Goal: Task Accomplishment & Management: Use online tool/utility

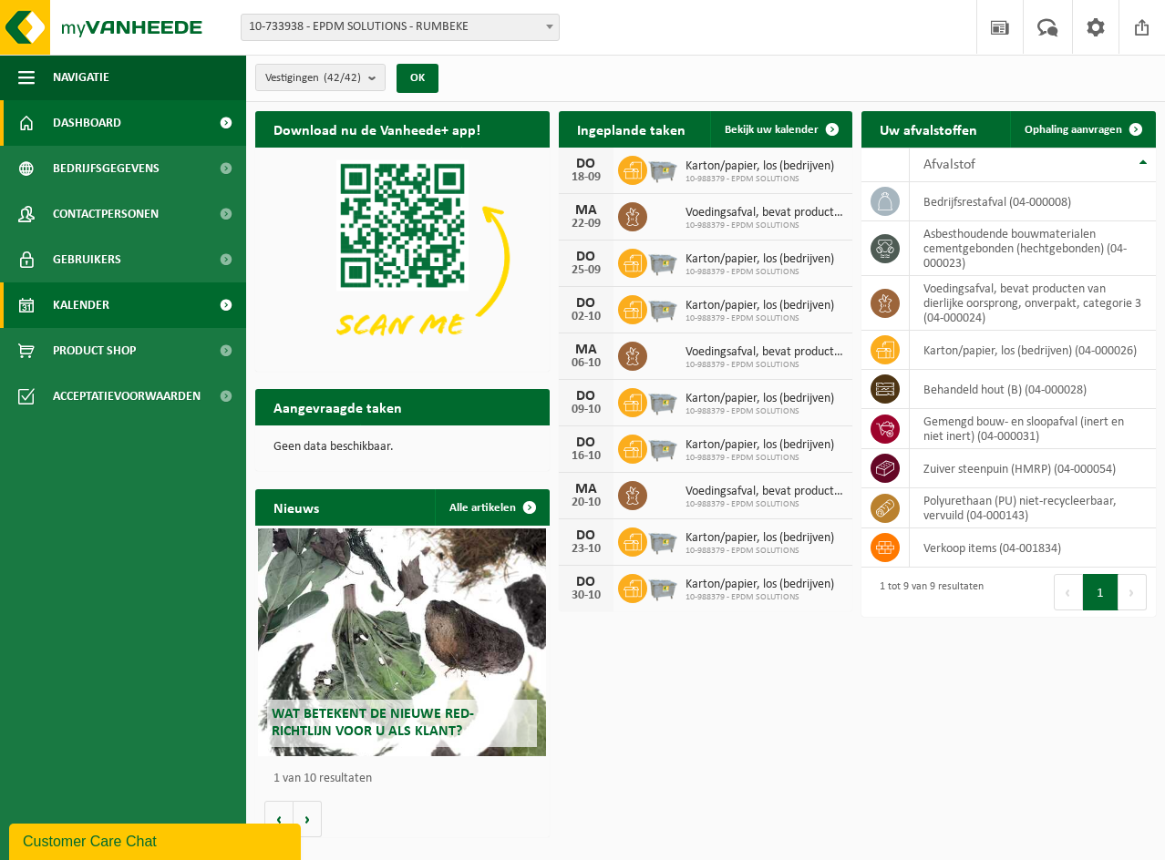
click at [131, 301] on link "Kalender" at bounding box center [123, 306] width 246 height 46
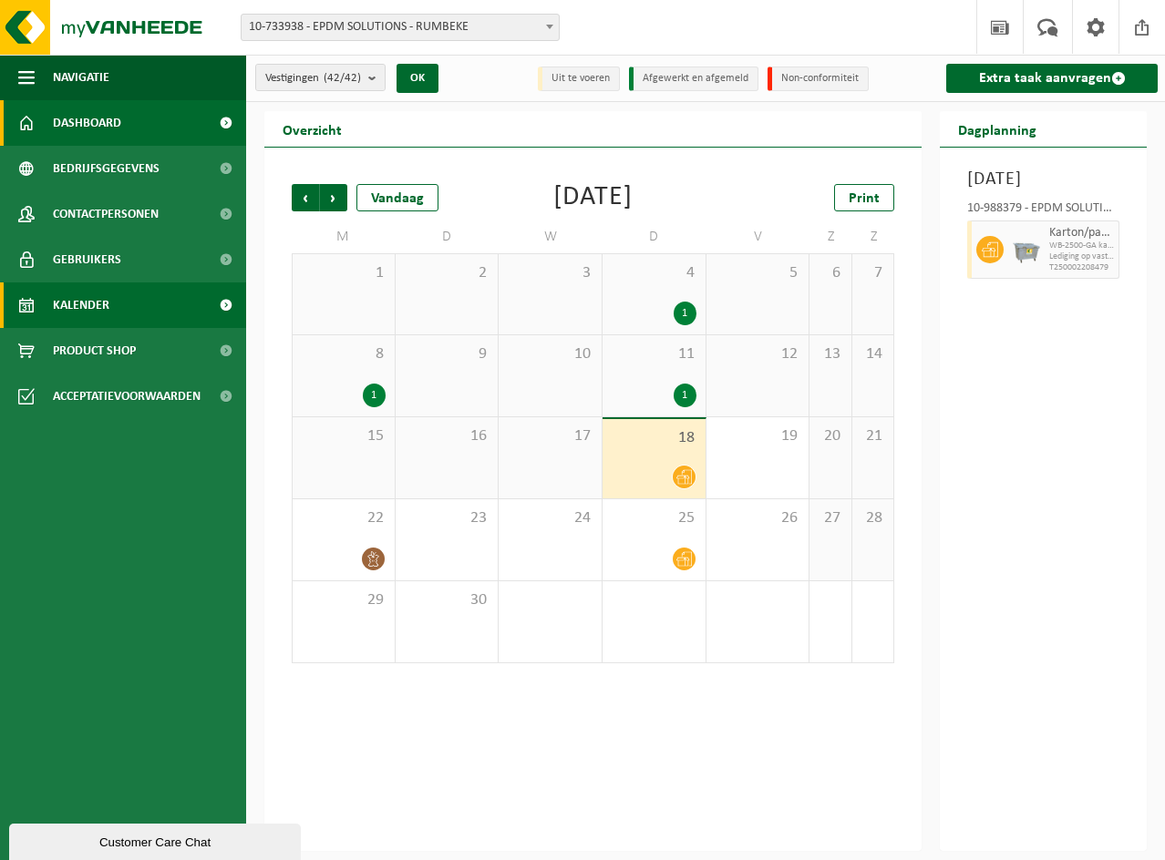
click at [131, 125] on link "Dashboard" at bounding box center [123, 123] width 246 height 46
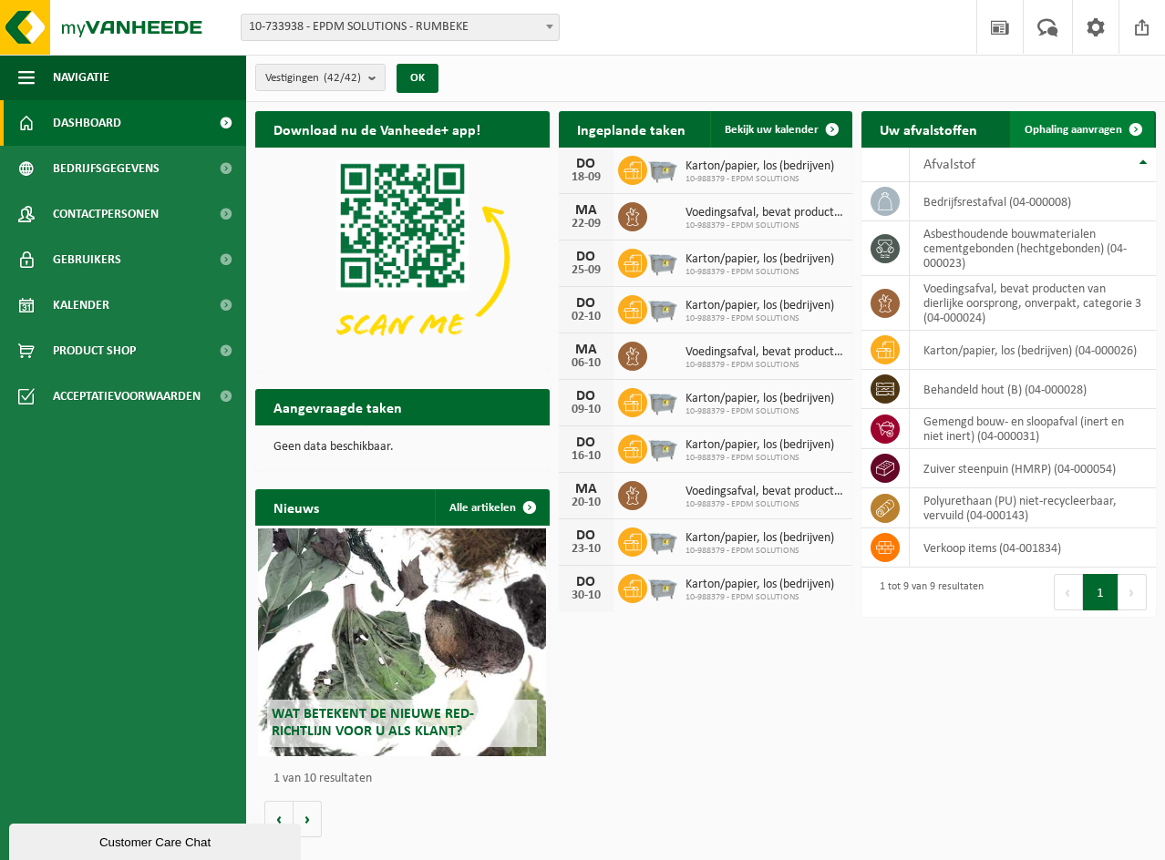
click at [1108, 121] on link "Ophaling aanvragen" at bounding box center [1082, 129] width 144 height 36
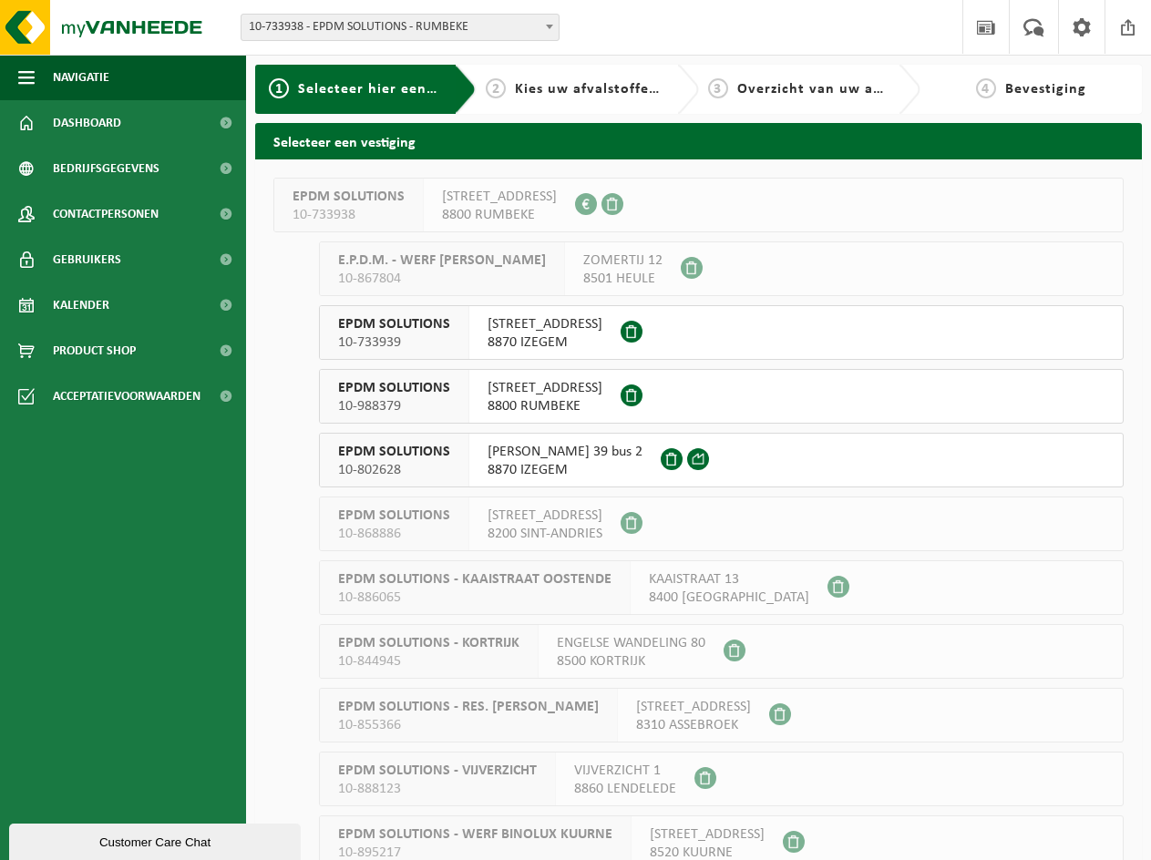
click at [696, 398] on button "EPDM SOLUTIONS 10-988379 KWADESTRAAT 93/A 8800 RUMBEKE" at bounding box center [721, 396] width 805 height 55
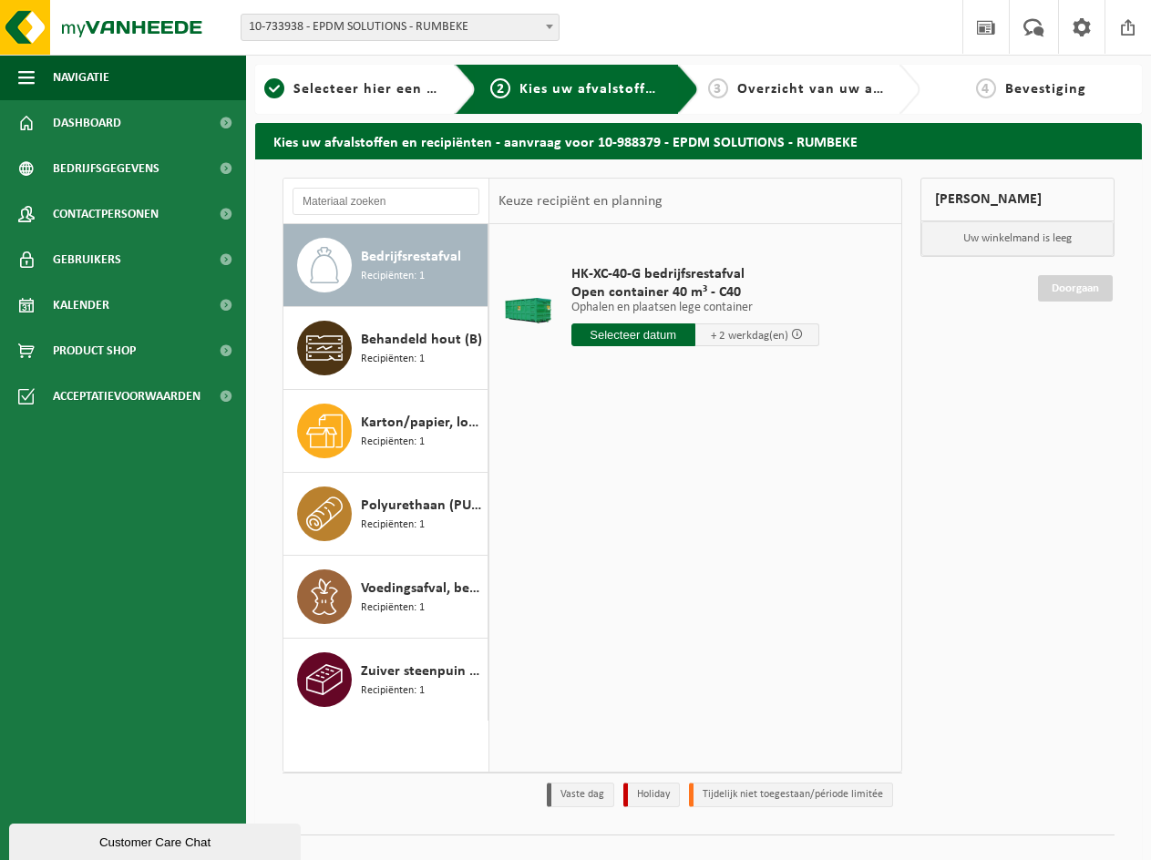
scroll to position [30, 0]
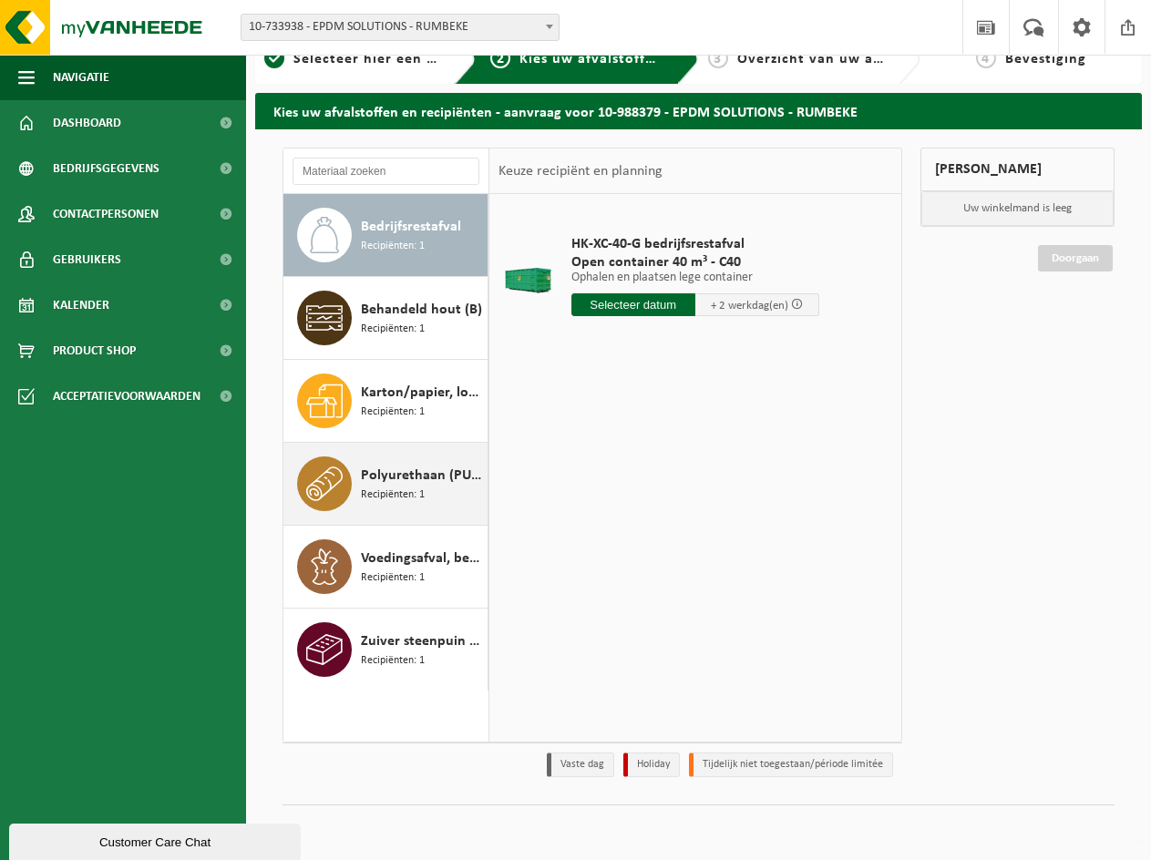
click at [427, 473] on span "Polyurethaan (PU) niet-recycleerbaar, vervuild" at bounding box center [422, 476] width 122 height 22
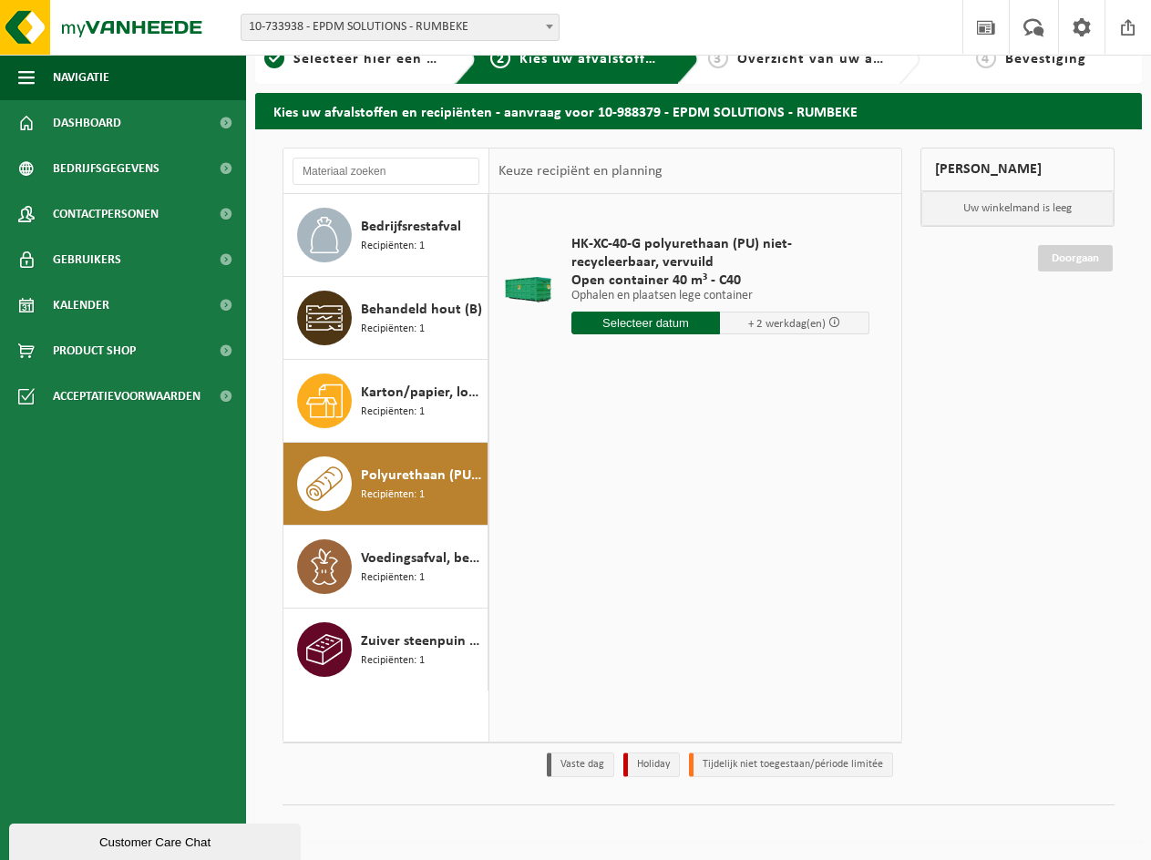
click at [640, 320] on input "text" at bounding box center [645, 323] width 149 height 23
click at [588, 515] on div "22" at bounding box center [588, 513] width 32 height 29
type input "Van 2025-09-22"
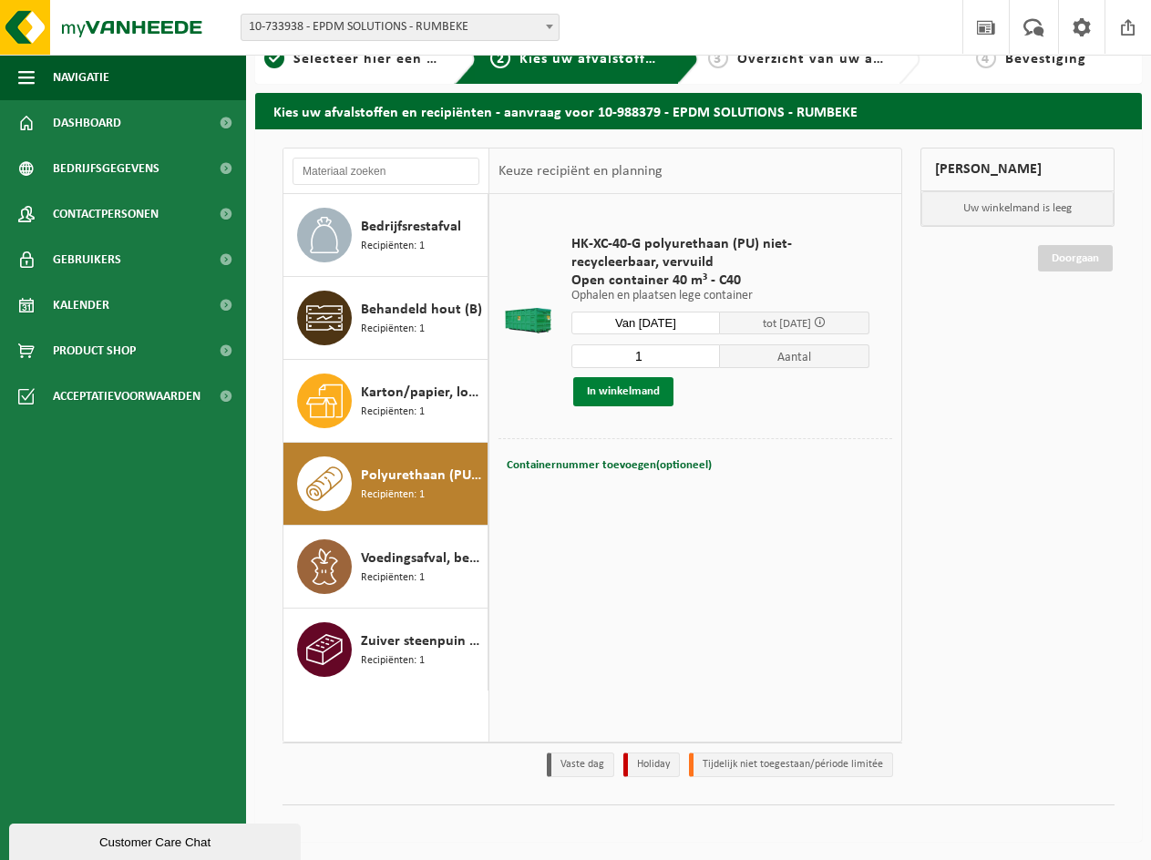
click at [653, 393] on button "In winkelmand" at bounding box center [623, 391] width 100 height 29
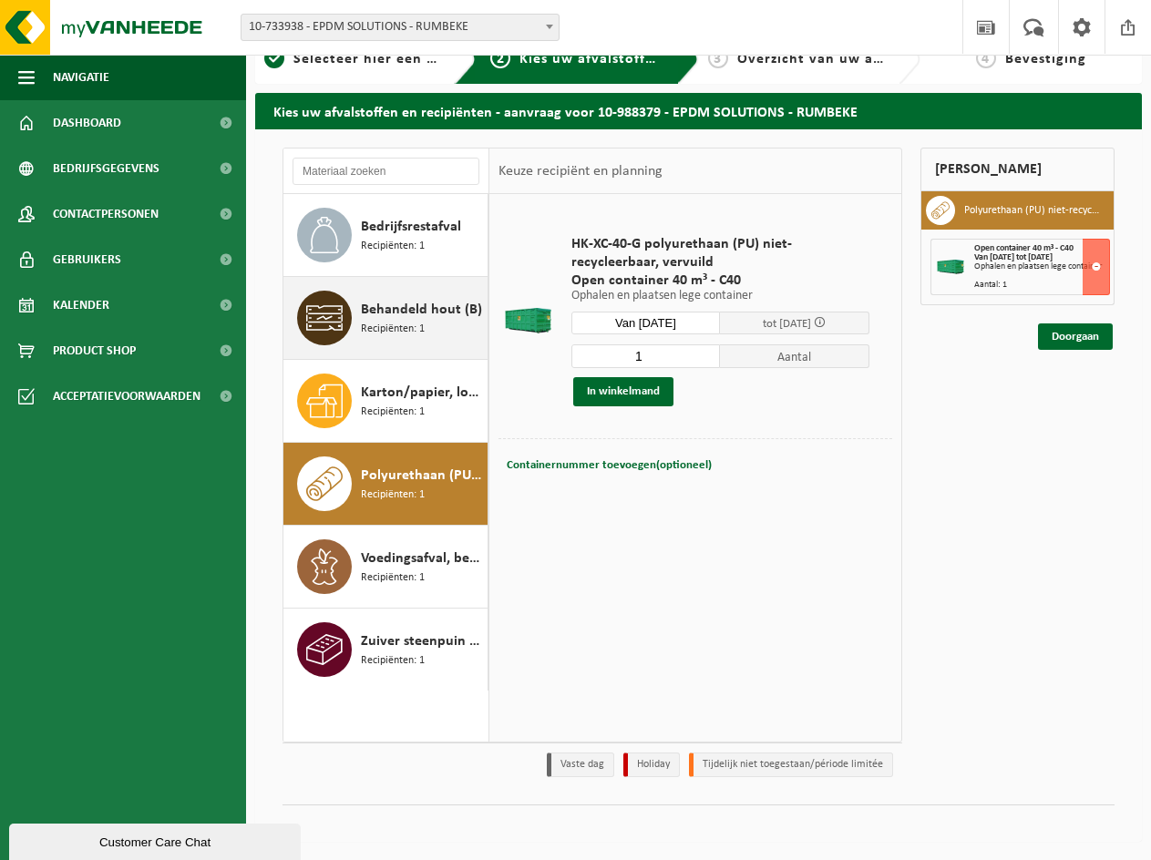
click at [399, 321] on span "Recipiënten: 1" at bounding box center [393, 329] width 64 height 17
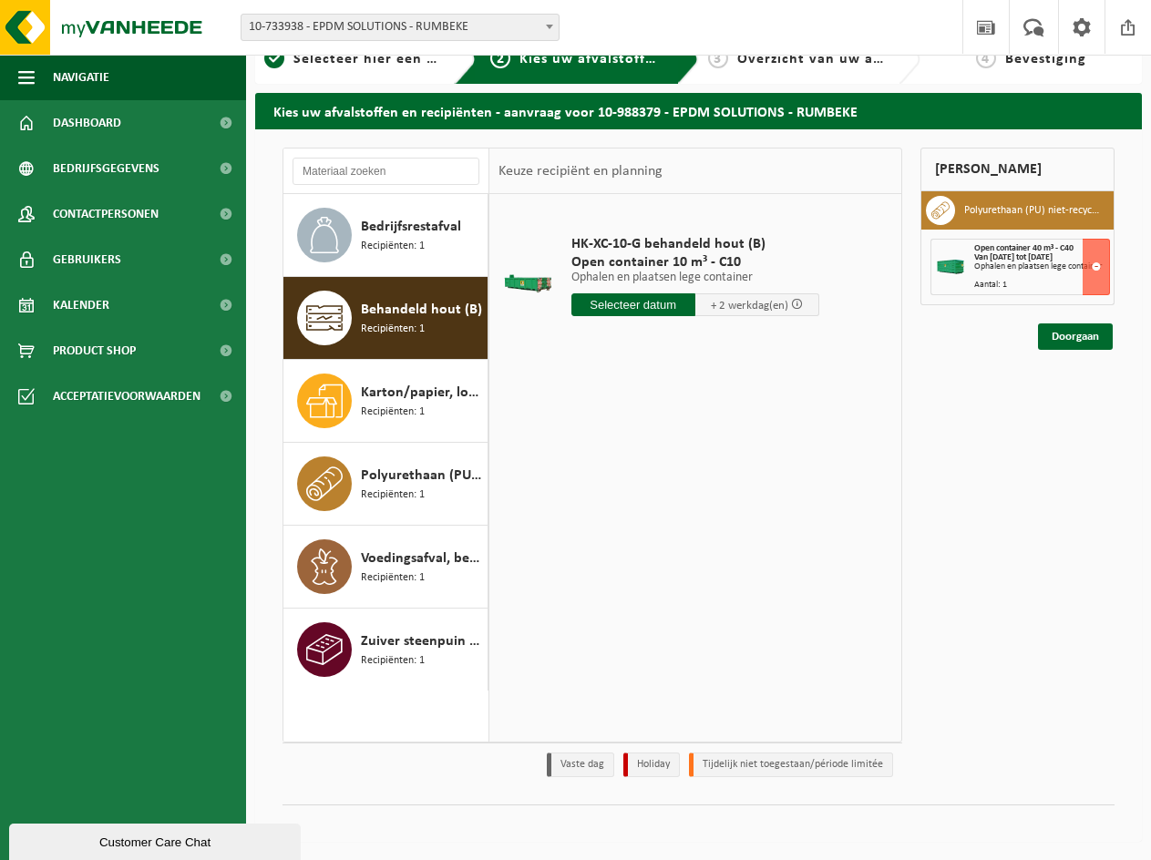
click at [652, 306] on input "text" at bounding box center [633, 304] width 124 height 23
click at [592, 495] on div "22" at bounding box center [588, 495] width 32 height 29
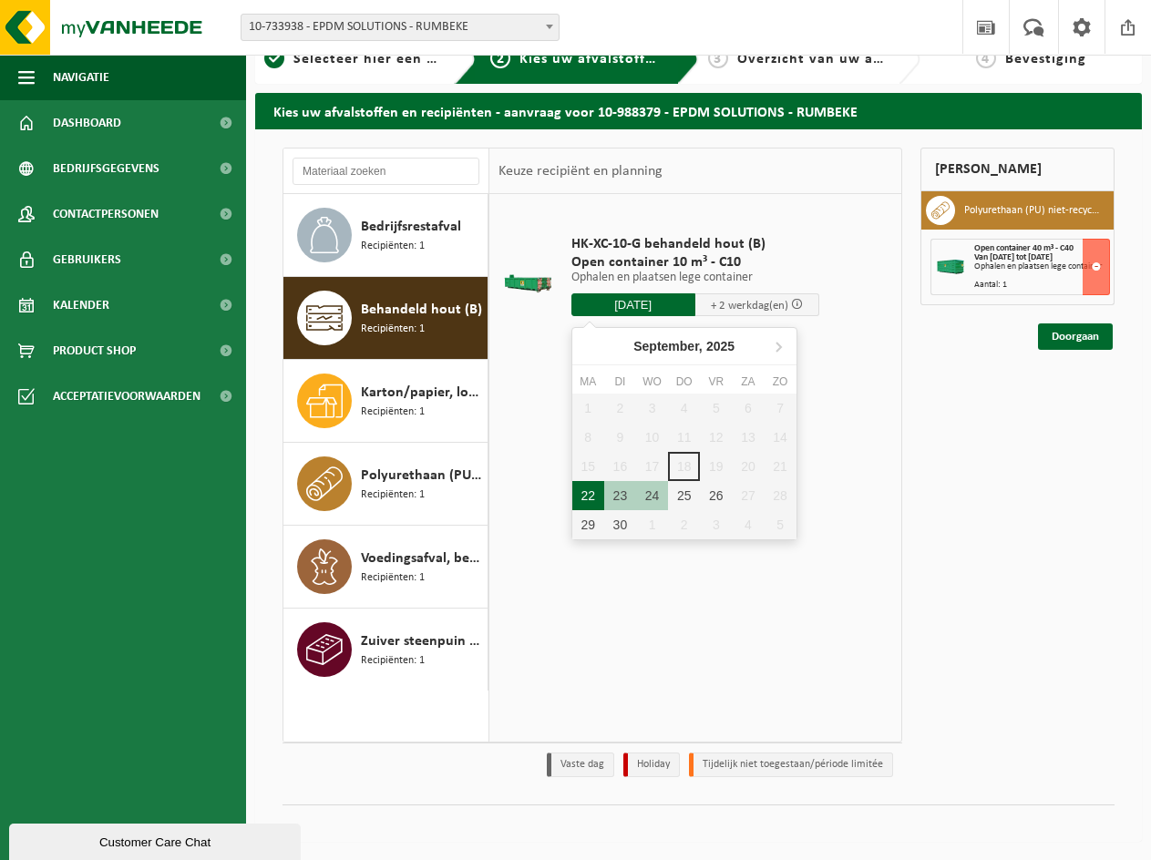
type input "Van 2025-09-22"
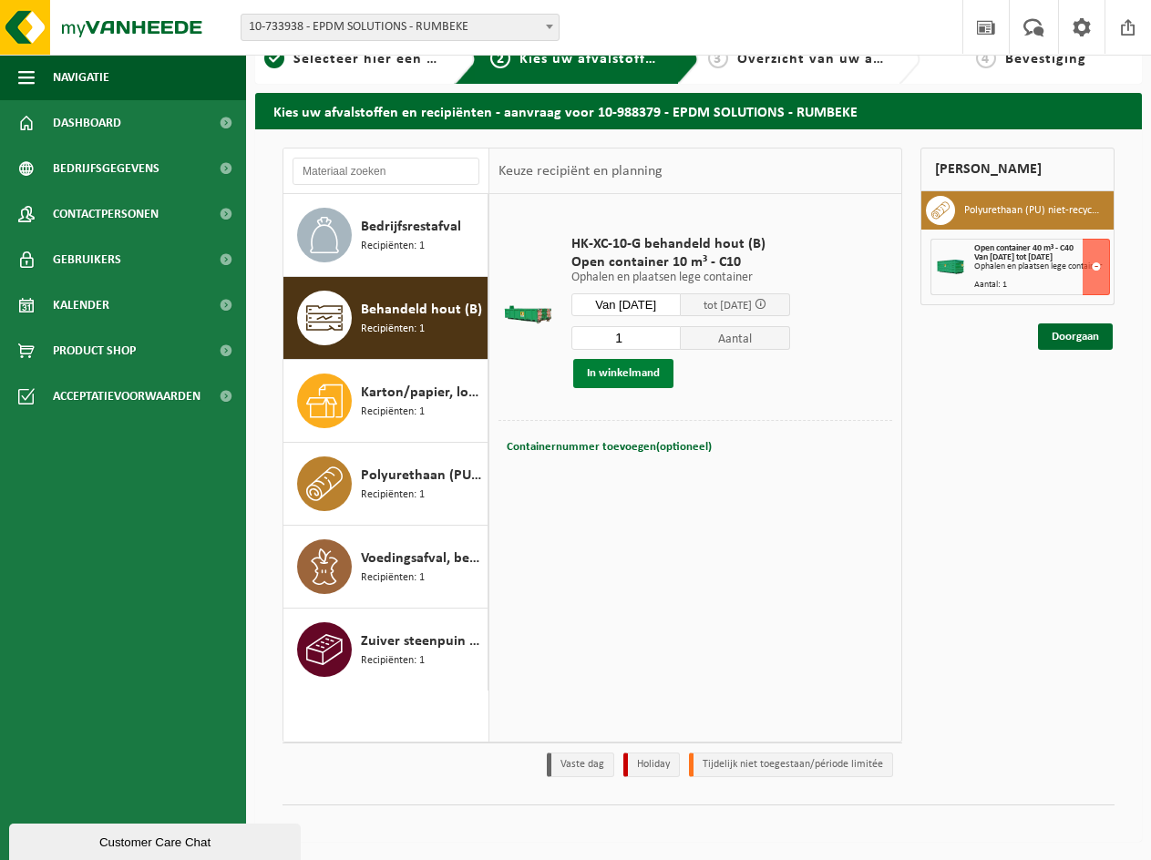
click at [669, 381] on button "In winkelmand" at bounding box center [623, 373] width 100 height 29
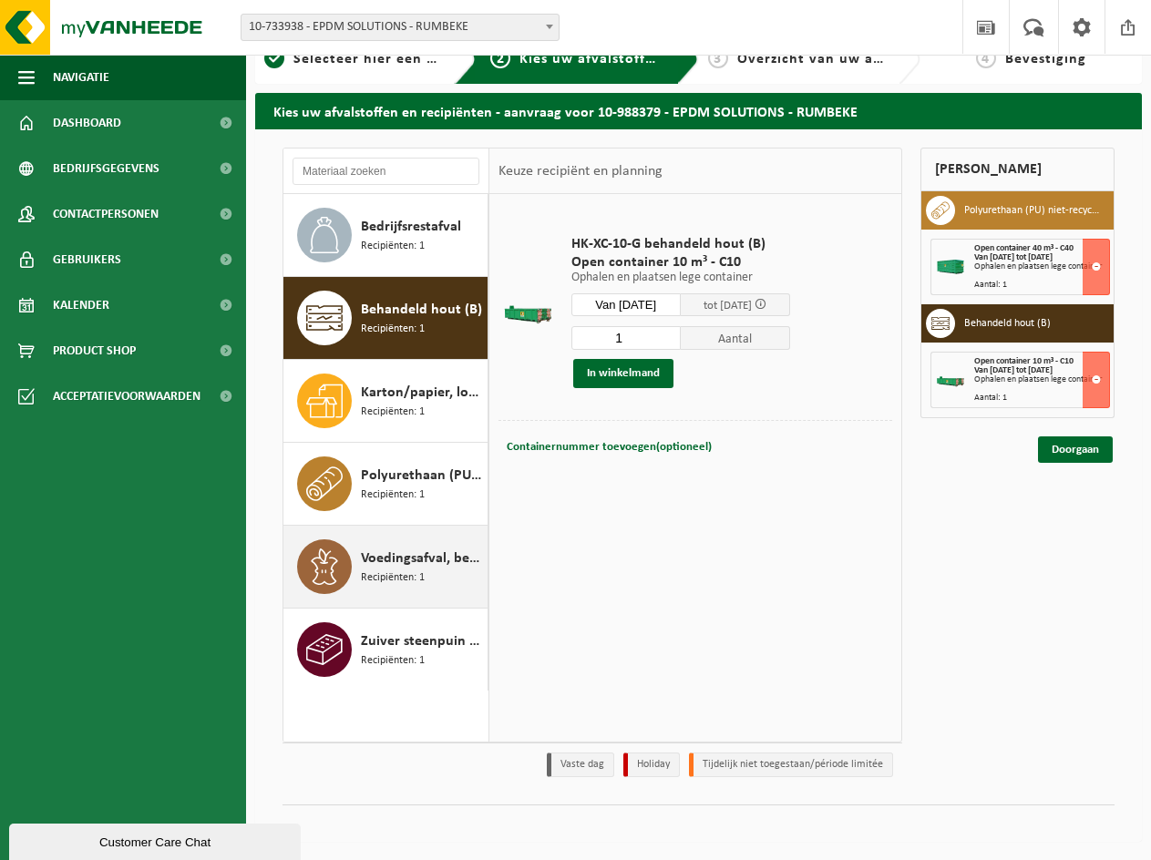
click at [403, 568] on span "Voedingsafval, bevat producten van dierlijke oorsprong, onverpakt, categorie 3" at bounding box center [422, 559] width 122 height 22
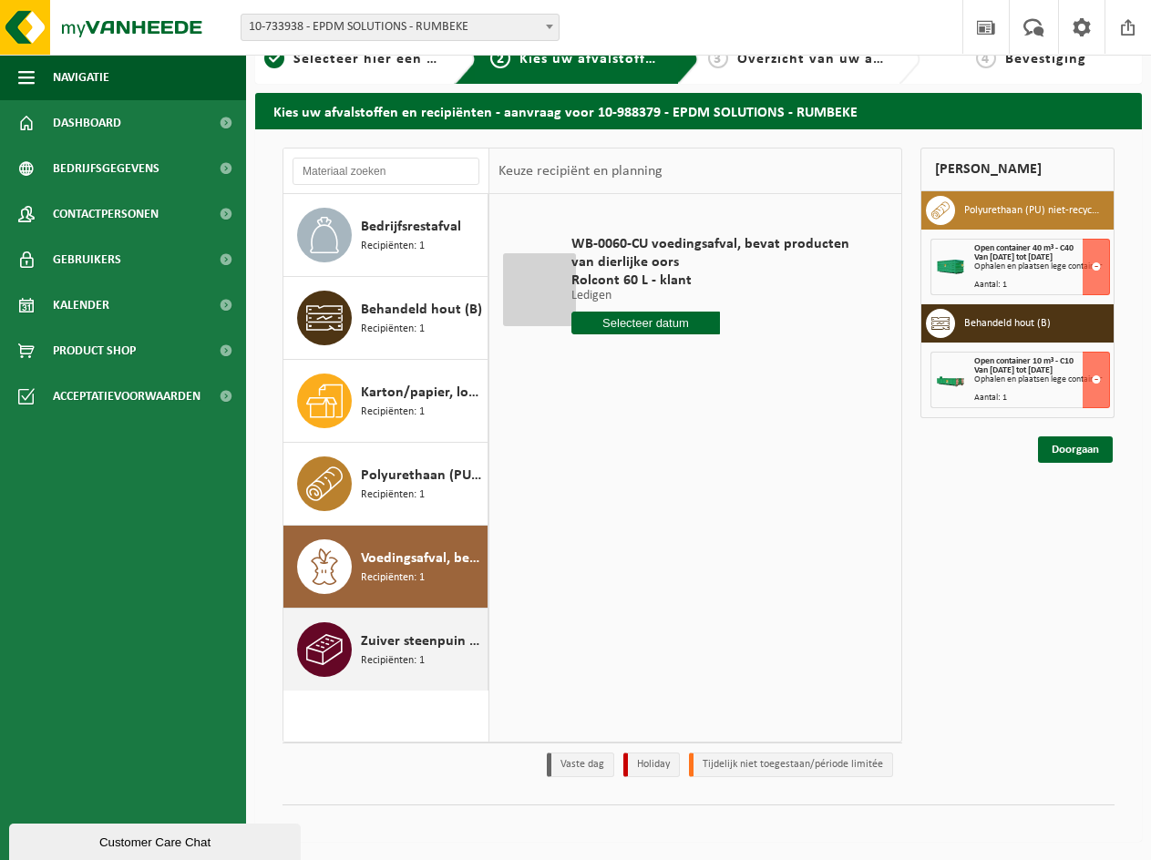
click at [376, 654] on span "Recipiënten: 1" at bounding box center [393, 661] width 64 height 17
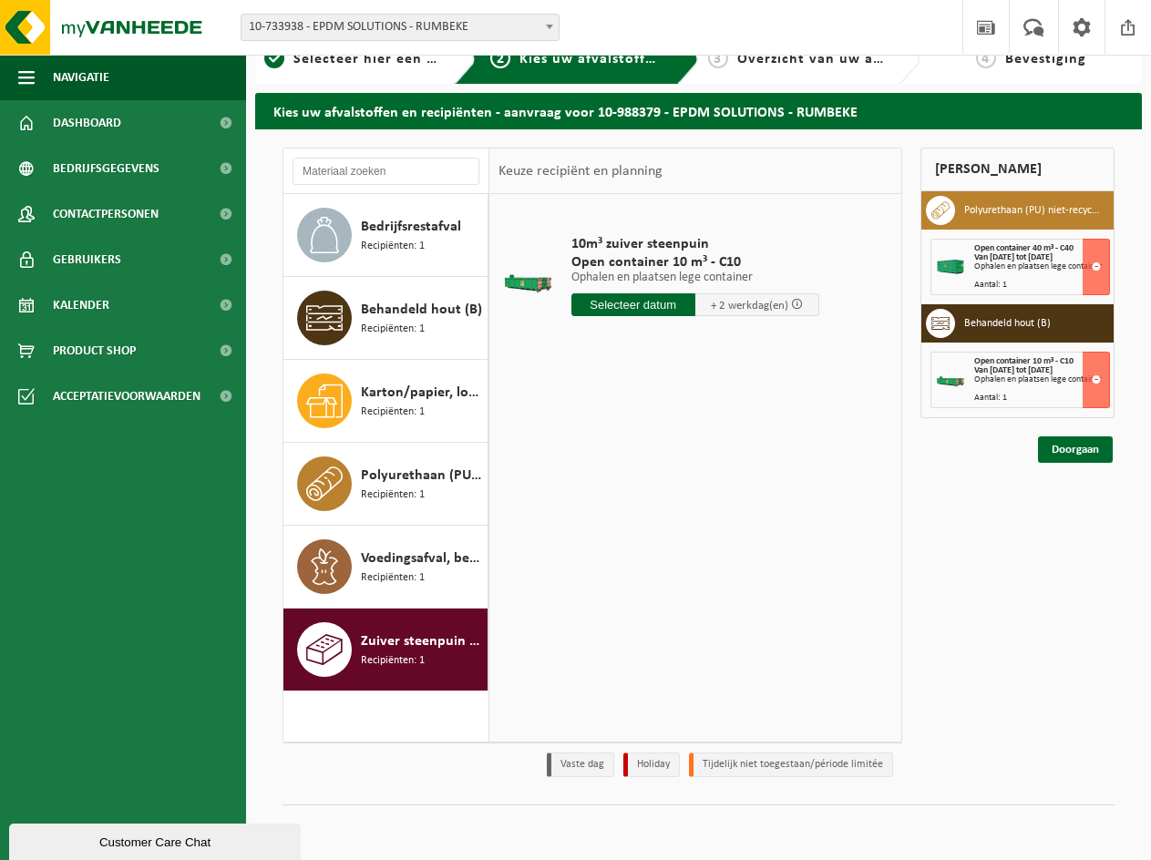
click at [614, 301] on input "text" at bounding box center [633, 304] width 124 height 23
click at [592, 500] on div "22" at bounding box center [588, 495] width 32 height 29
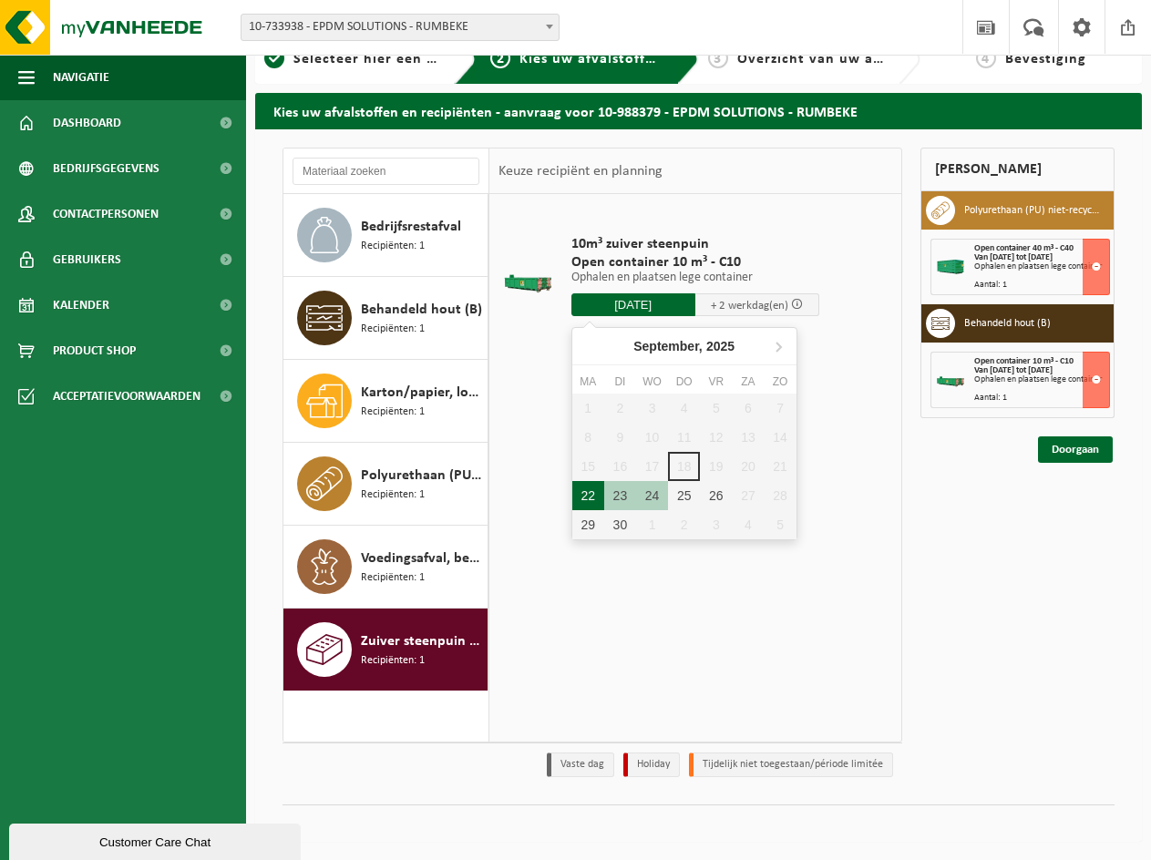
type input "Van 2025-09-22"
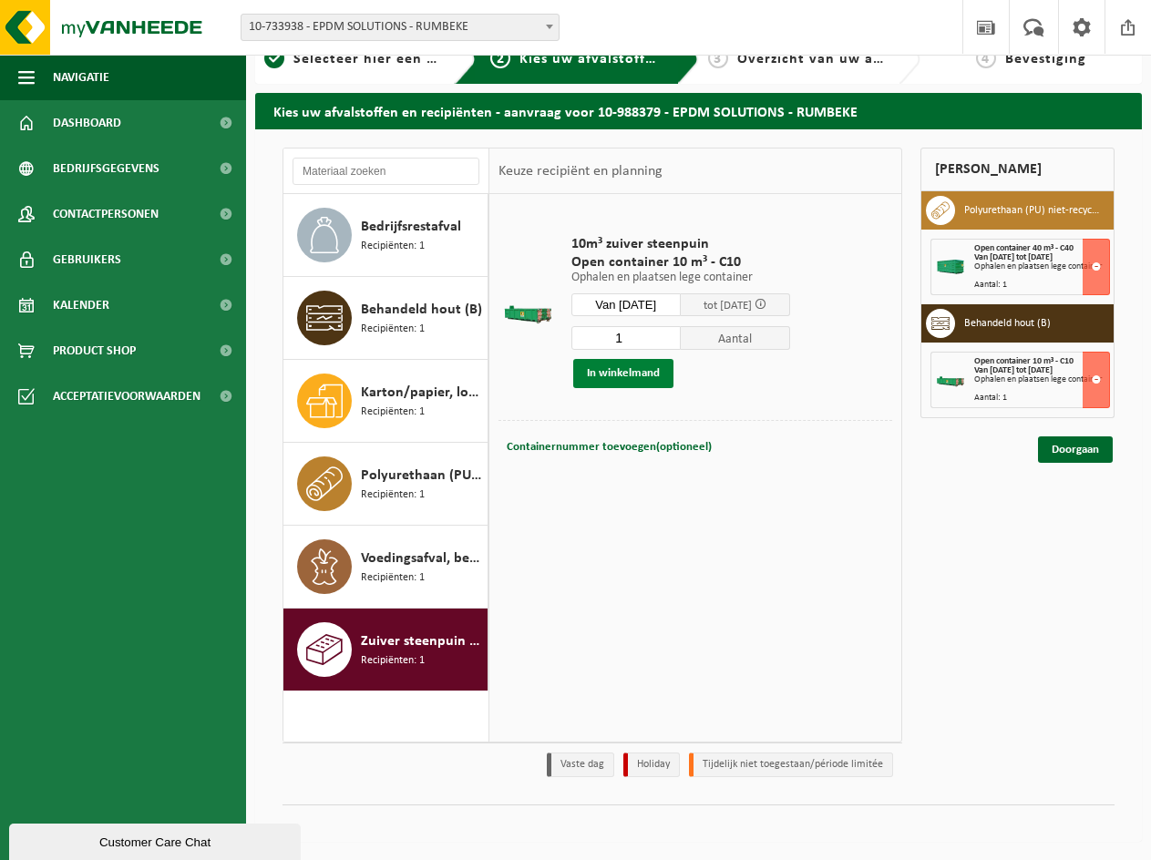
click at [664, 378] on button "In winkelmand" at bounding box center [623, 373] width 100 height 29
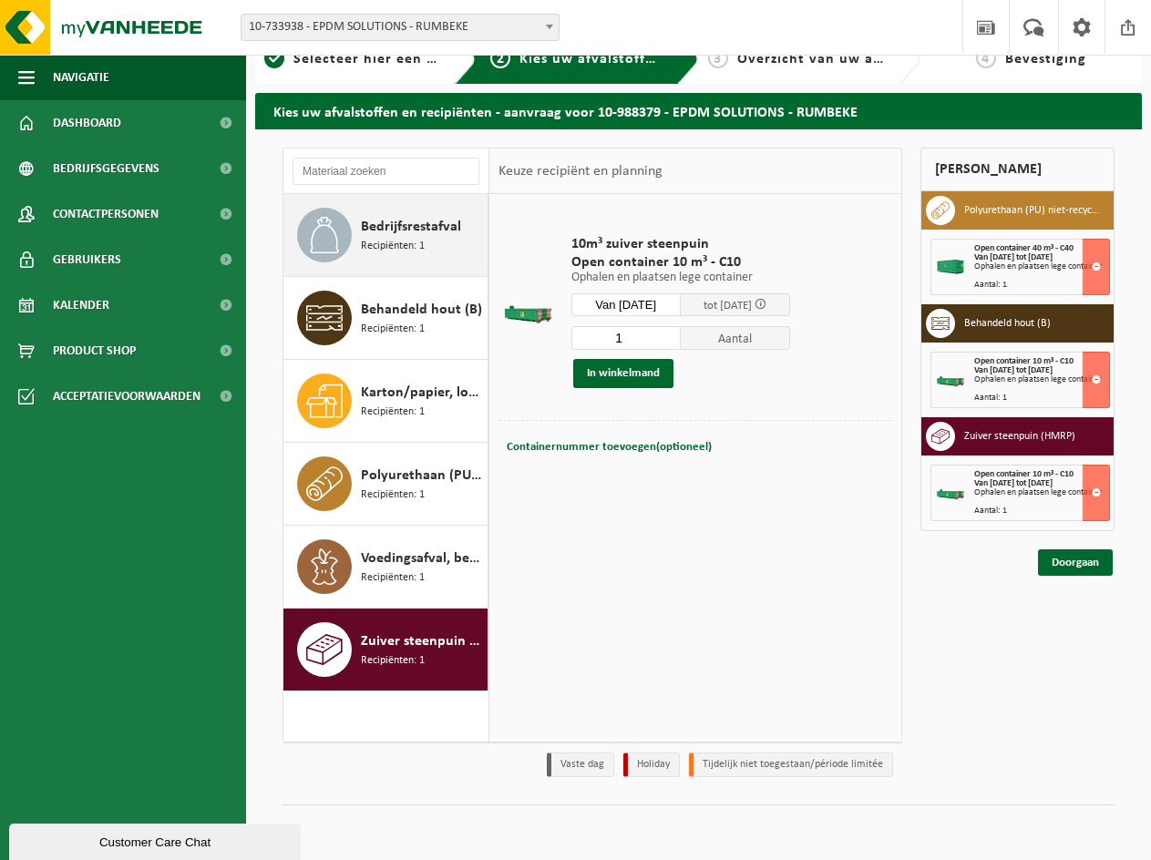
click at [396, 241] on span "Recipiënten: 1" at bounding box center [393, 246] width 64 height 17
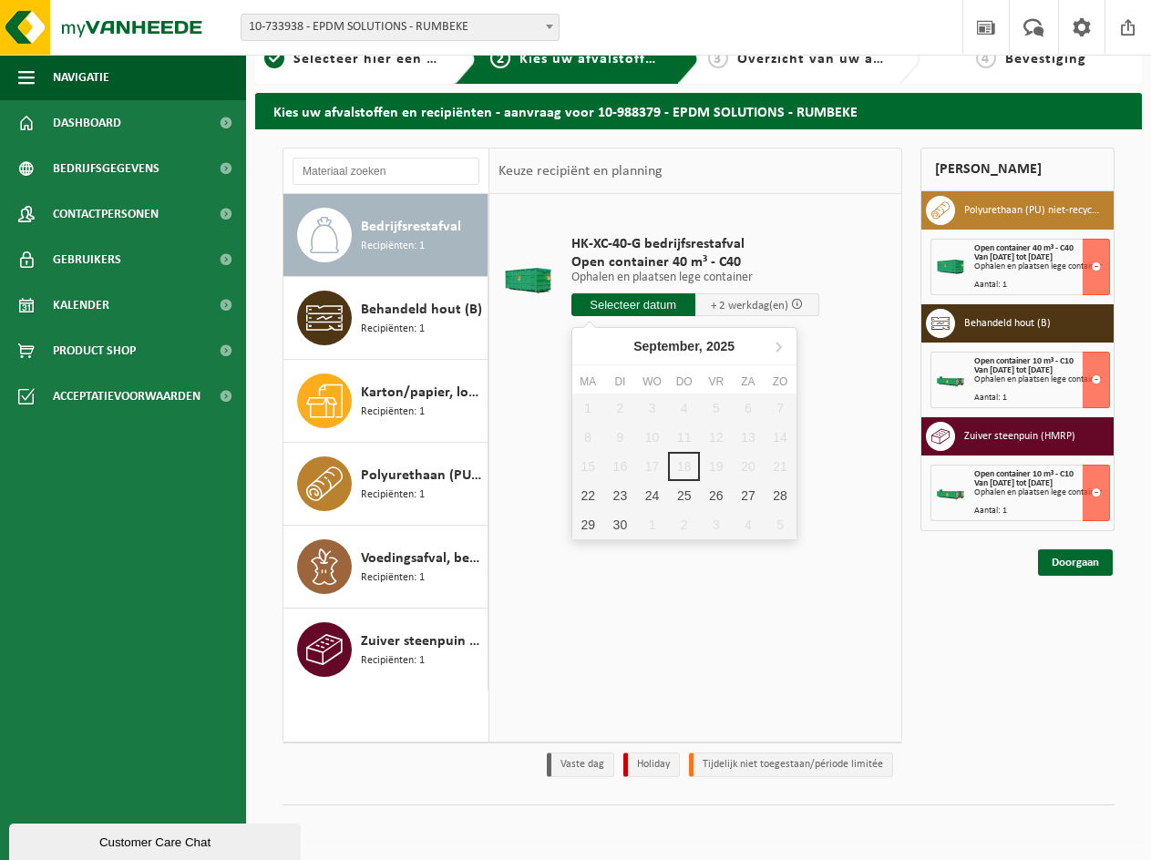
click at [602, 310] on input "text" at bounding box center [633, 304] width 124 height 23
click at [590, 494] on div "22" at bounding box center [588, 495] width 32 height 29
type input "Van 2025-09-22"
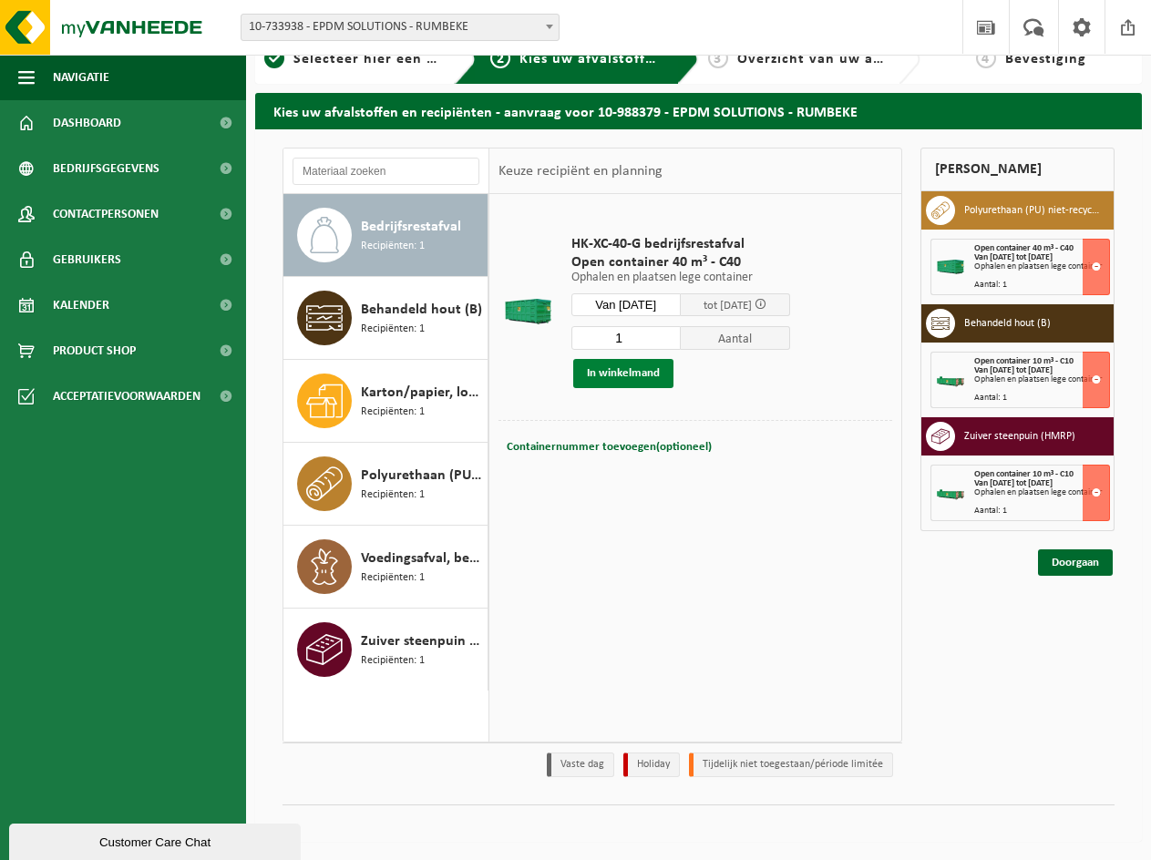
click at [632, 372] on button "In winkelmand" at bounding box center [623, 373] width 100 height 29
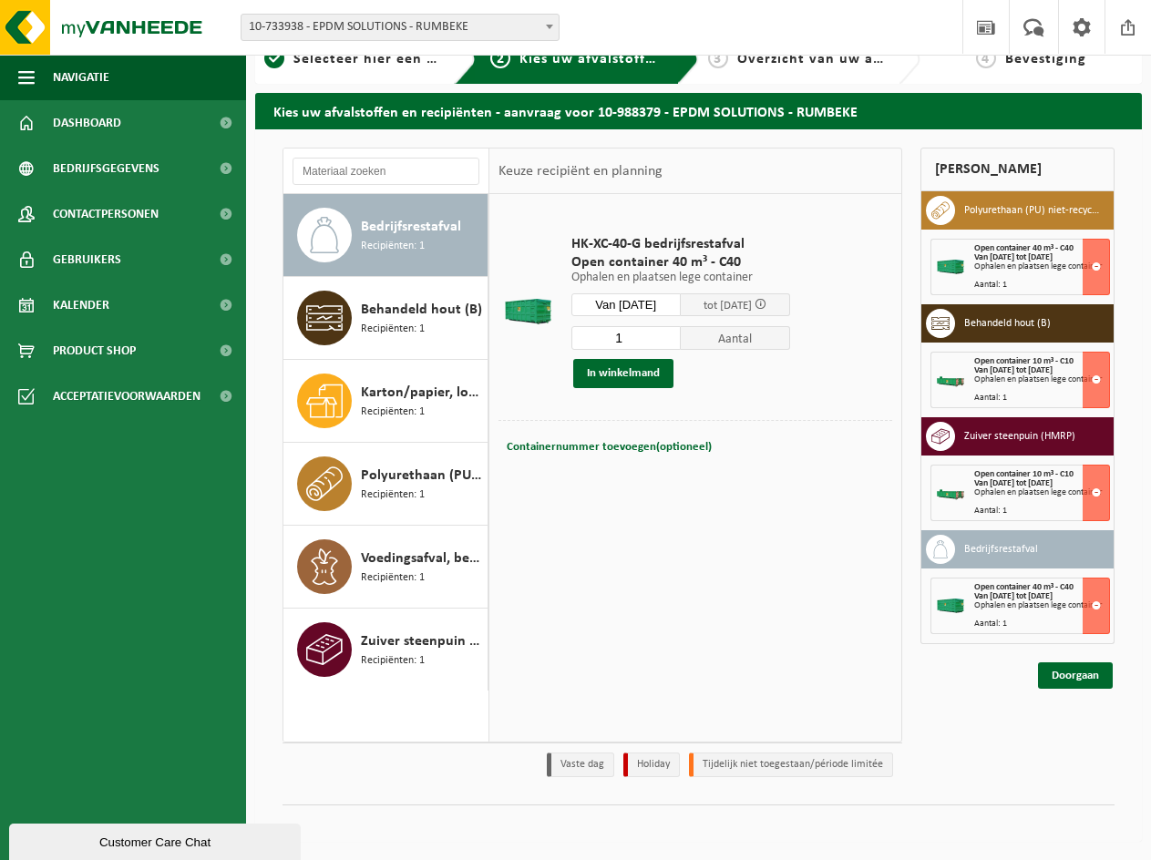
scroll to position [0, 0]
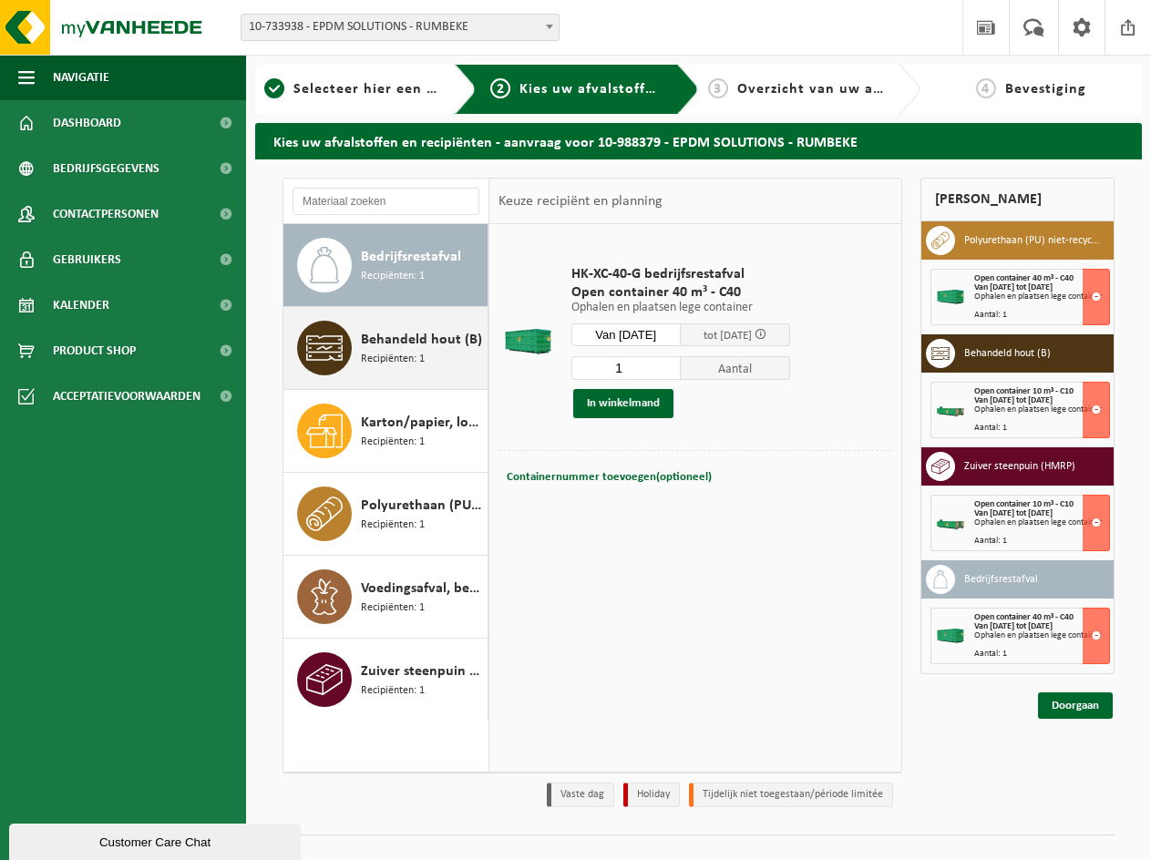
click at [417, 375] on div "Behandeld hout (B) Recipiënten: 1" at bounding box center [422, 348] width 122 height 55
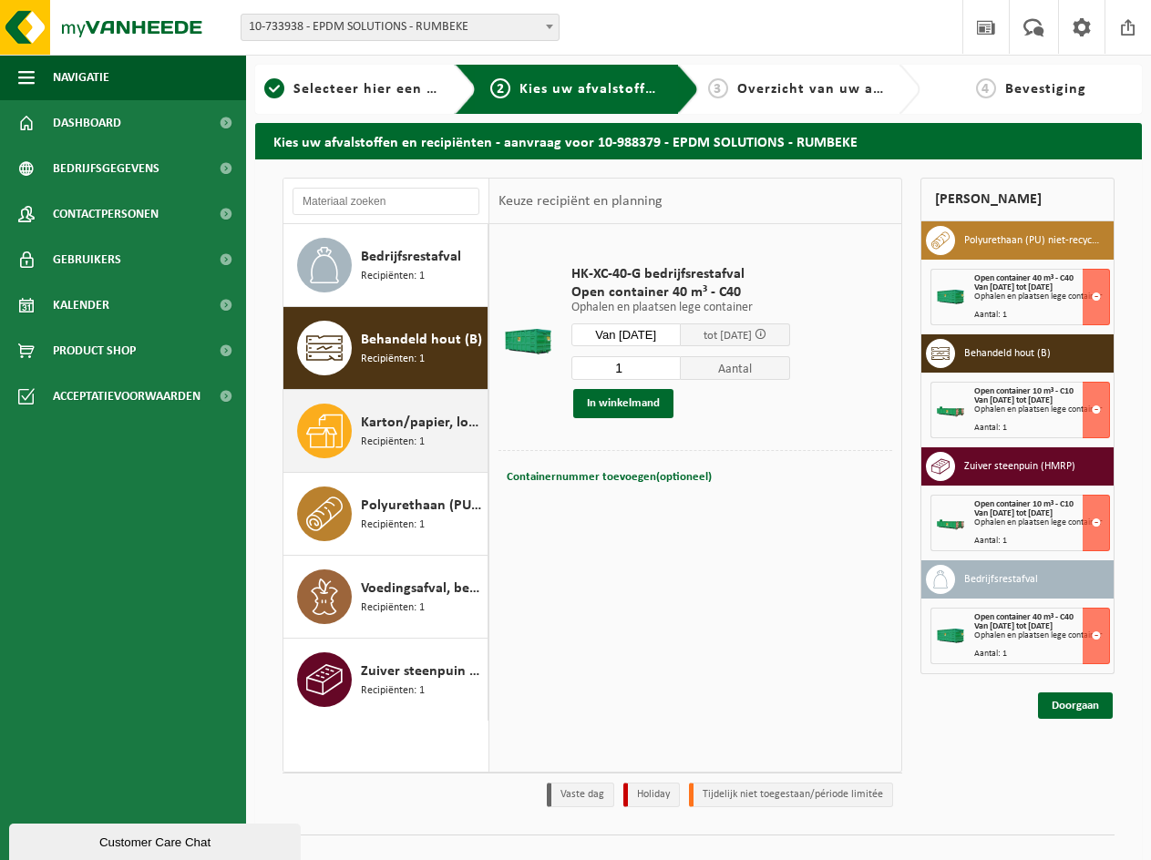
click at [431, 417] on span "Karton/papier, los (bedrijven)" at bounding box center [422, 423] width 122 height 22
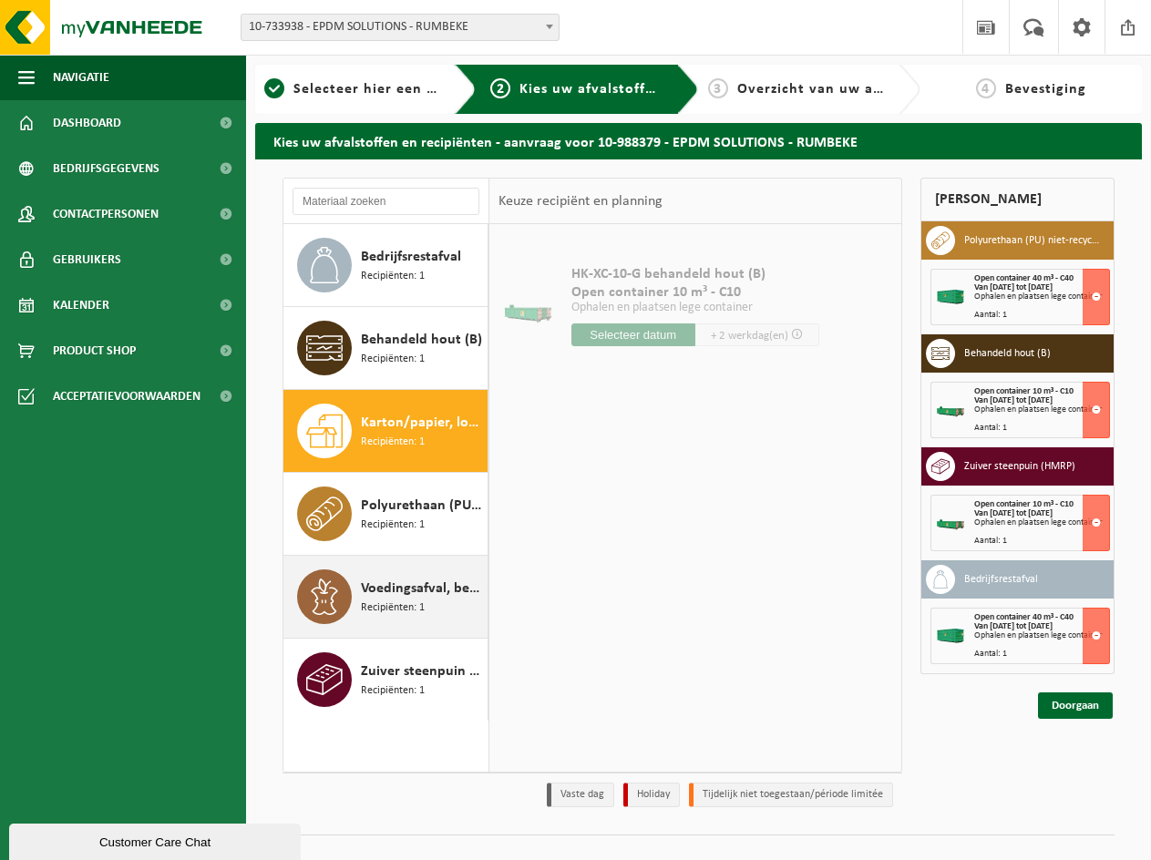
drag, startPoint x: 437, startPoint y: 496, endPoint x: 451, endPoint y: 560, distance: 65.2
click at [437, 497] on span "Polyurethaan (PU) niet-recycleerbaar, vervuild" at bounding box center [422, 506] width 122 height 22
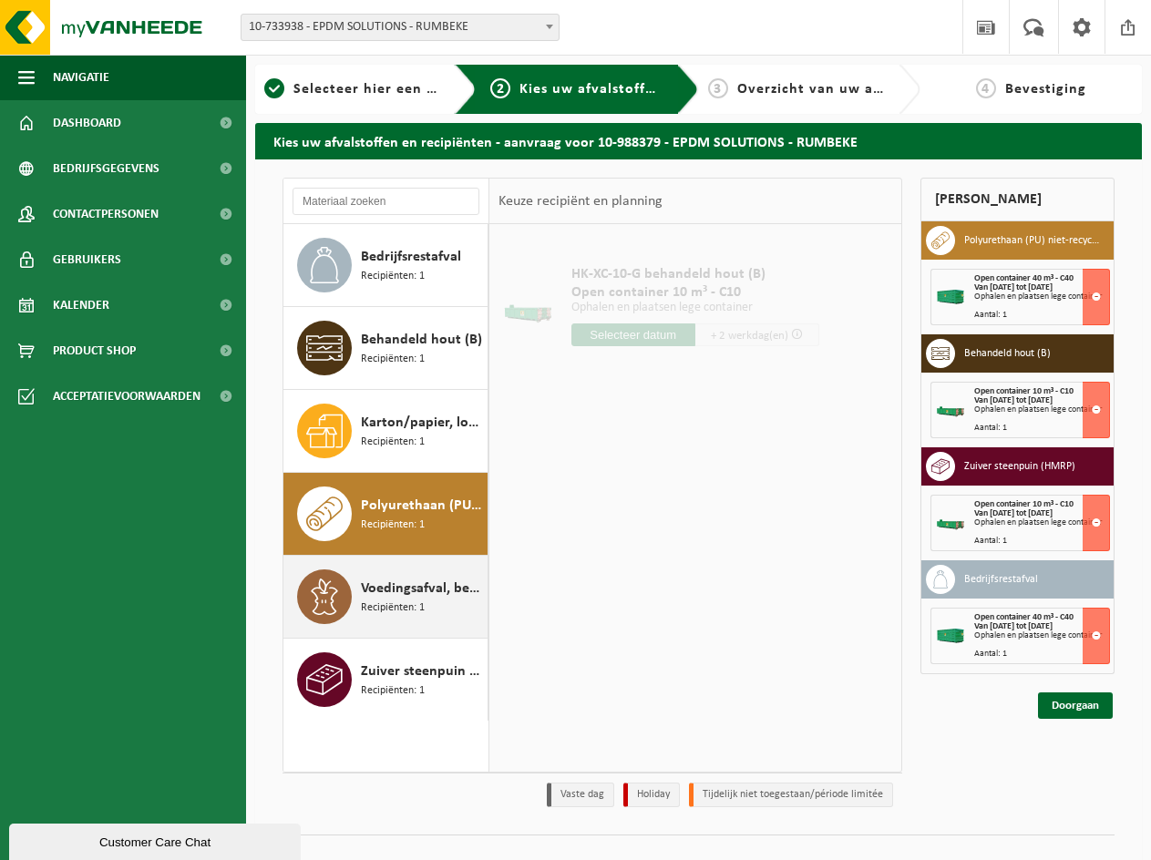
click at [451, 569] on div "Voedingsafval, bevat producten van dierlijke oorsprong, onverpakt, categorie 3 …" at bounding box center [385, 597] width 205 height 82
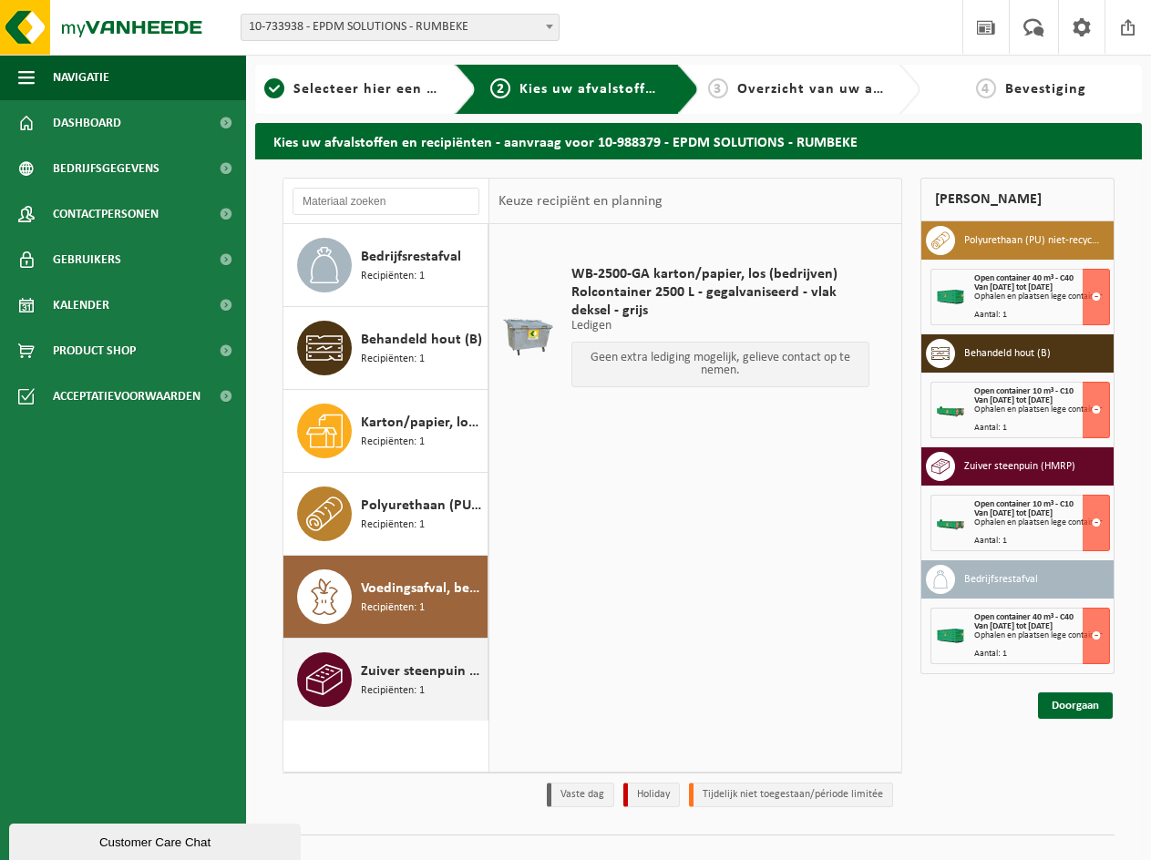
click at [455, 664] on span "Zuiver steenpuin (HMRP)" at bounding box center [422, 672] width 122 height 22
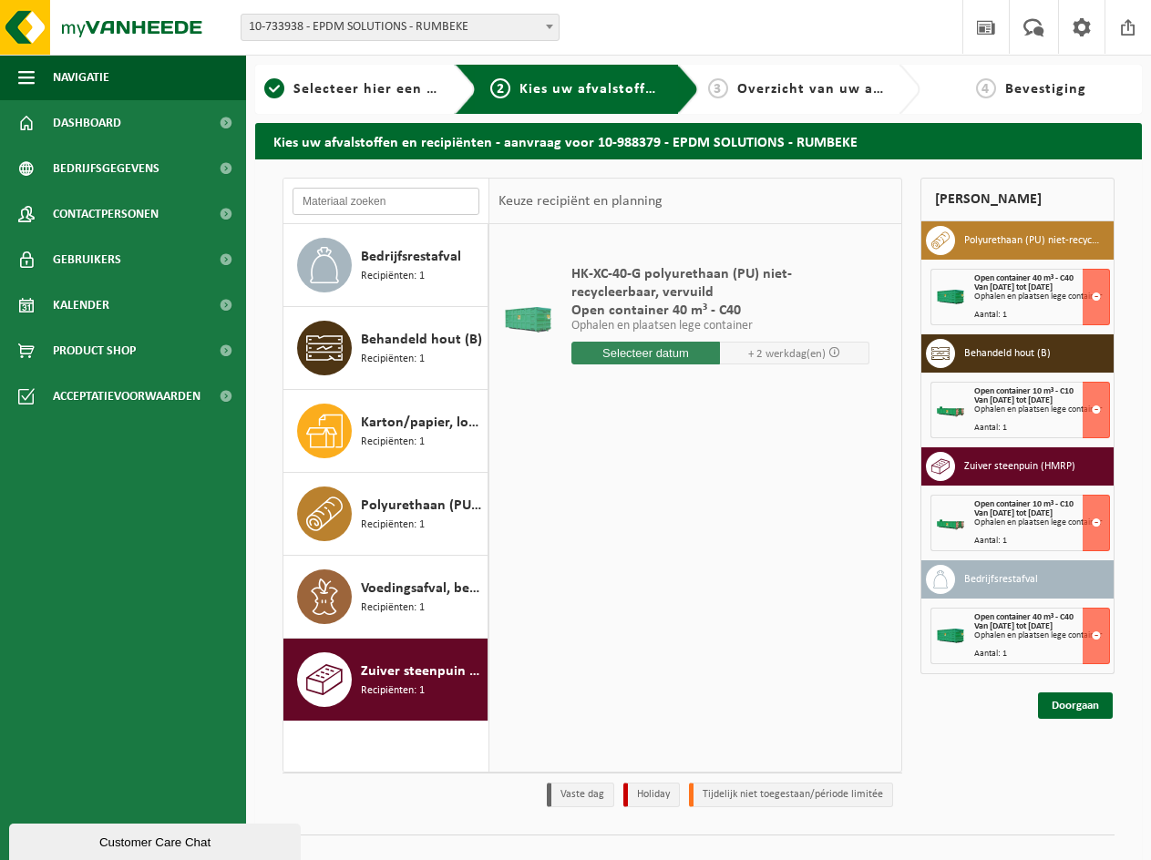
click at [365, 189] on input "text" at bounding box center [386, 201] width 187 height 27
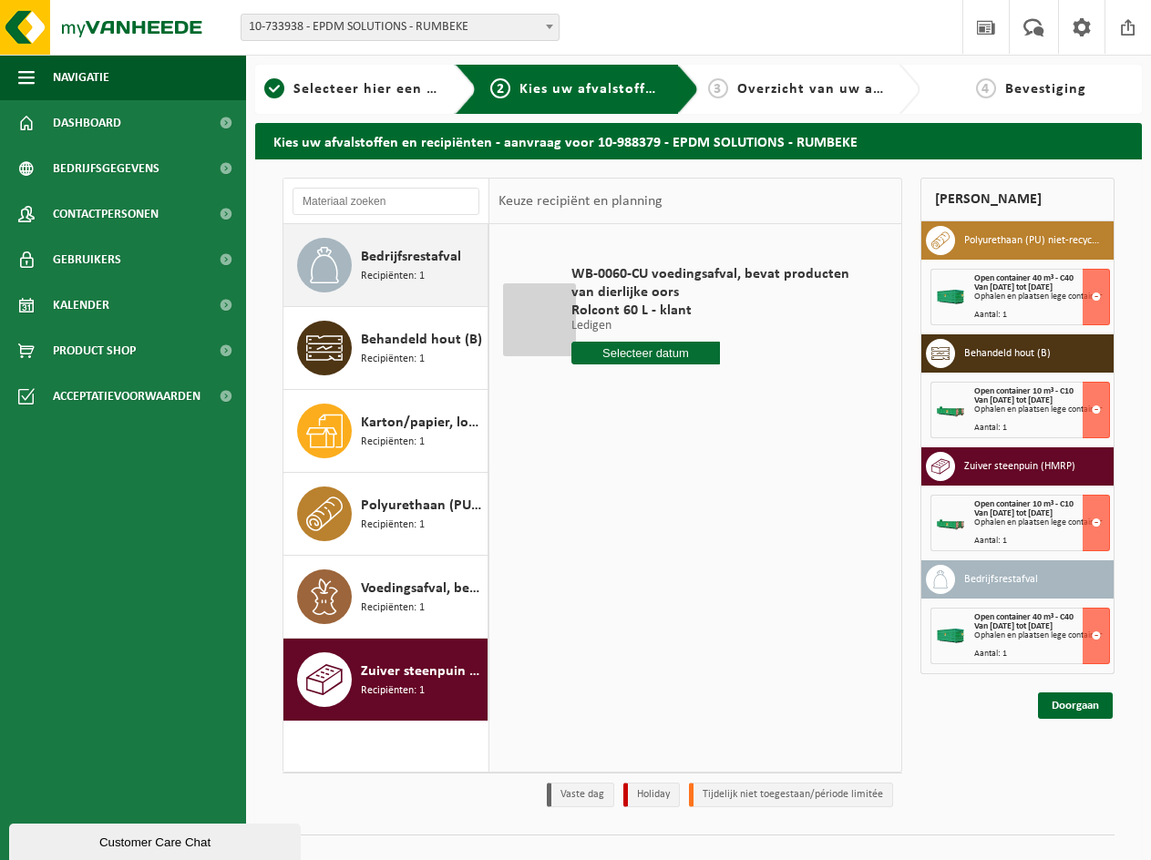
click at [392, 257] on span "Bedrijfsrestafval" at bounding box center [411, 257] width 100 height 22
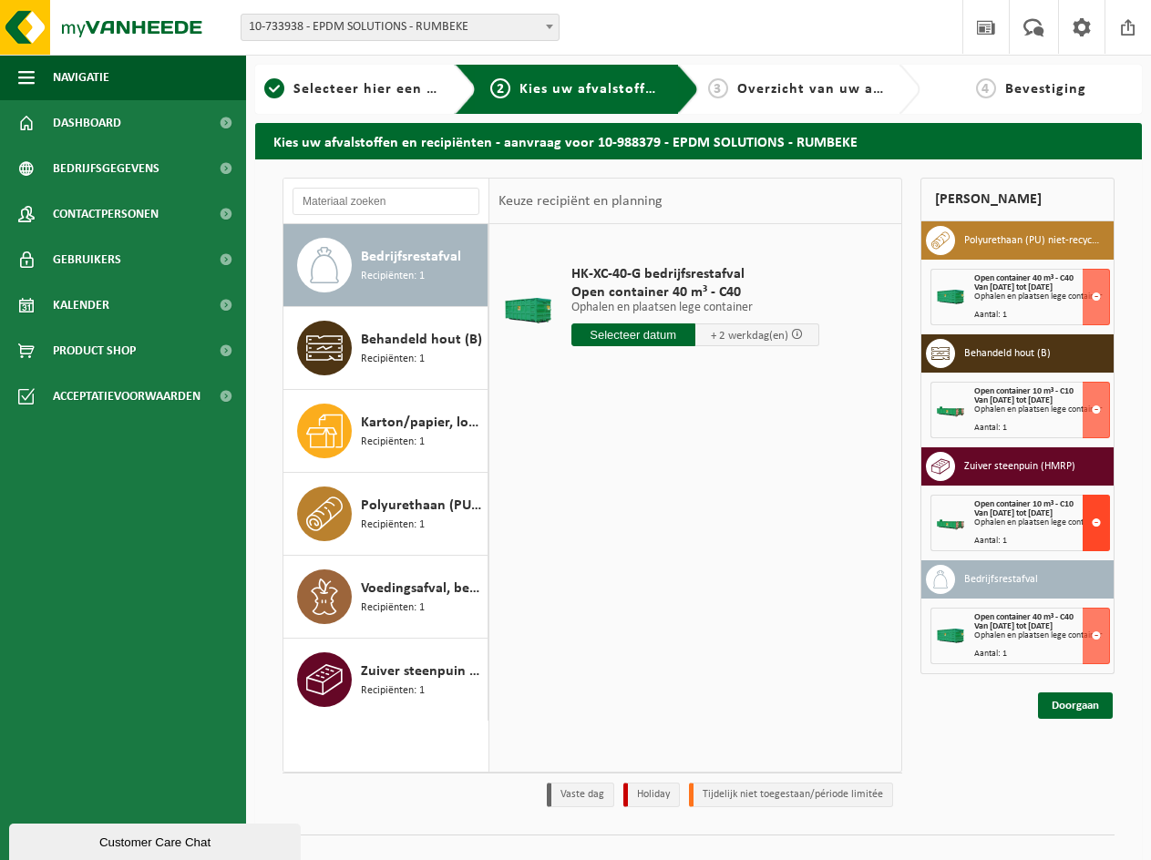
click at [1096, 530] on button at bounding box center [1096, 523] width 27 height 57
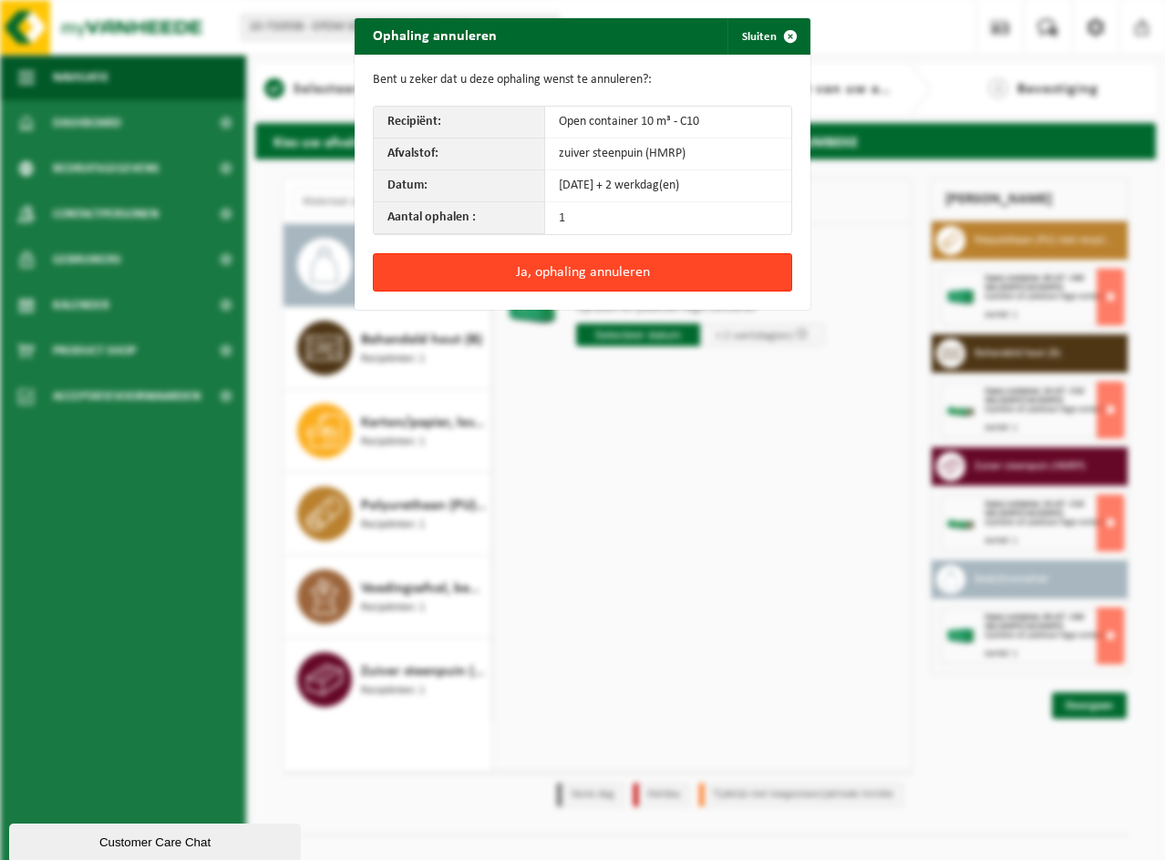
click at [489, 259] on button "Ja, ophaling annuleren" at bounding box center [582, 272] width 419 height 38
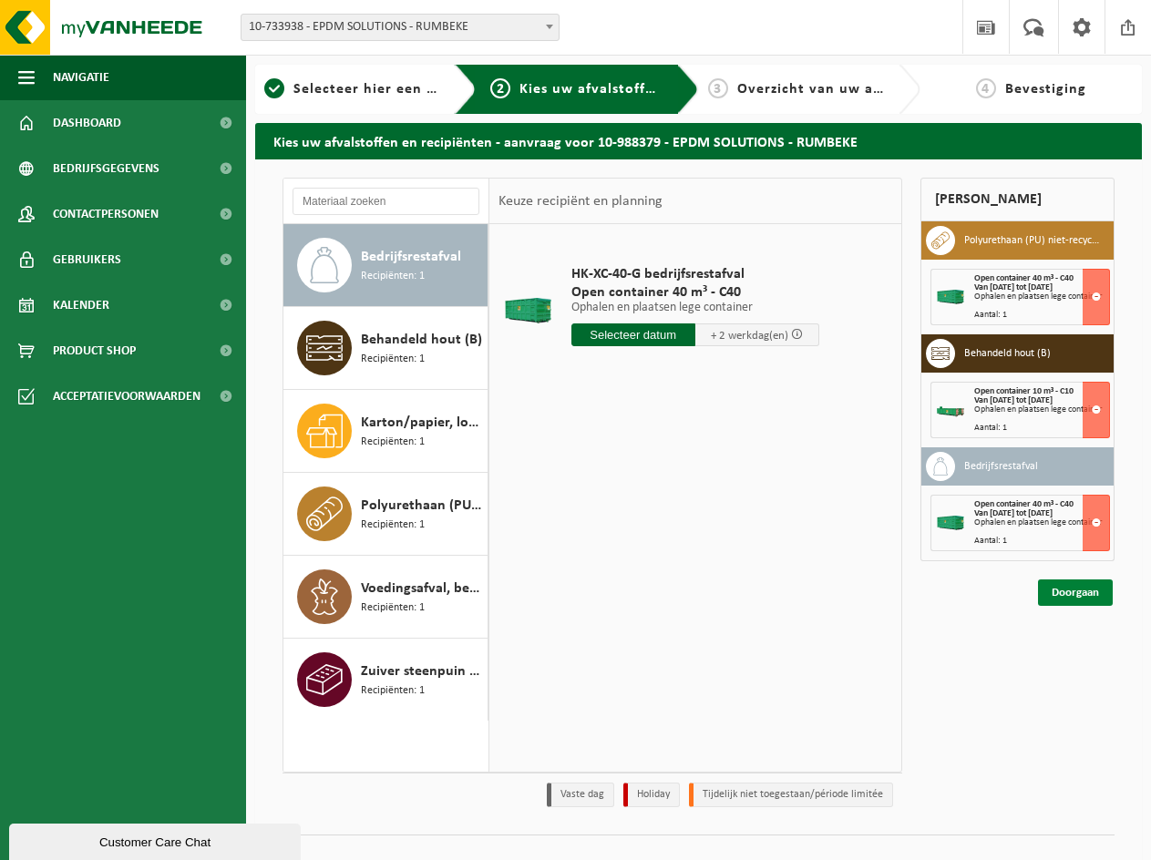
click at [1069, 592] on link "Doorgaan" at bounding box center [1075, 593] width 75 height 26
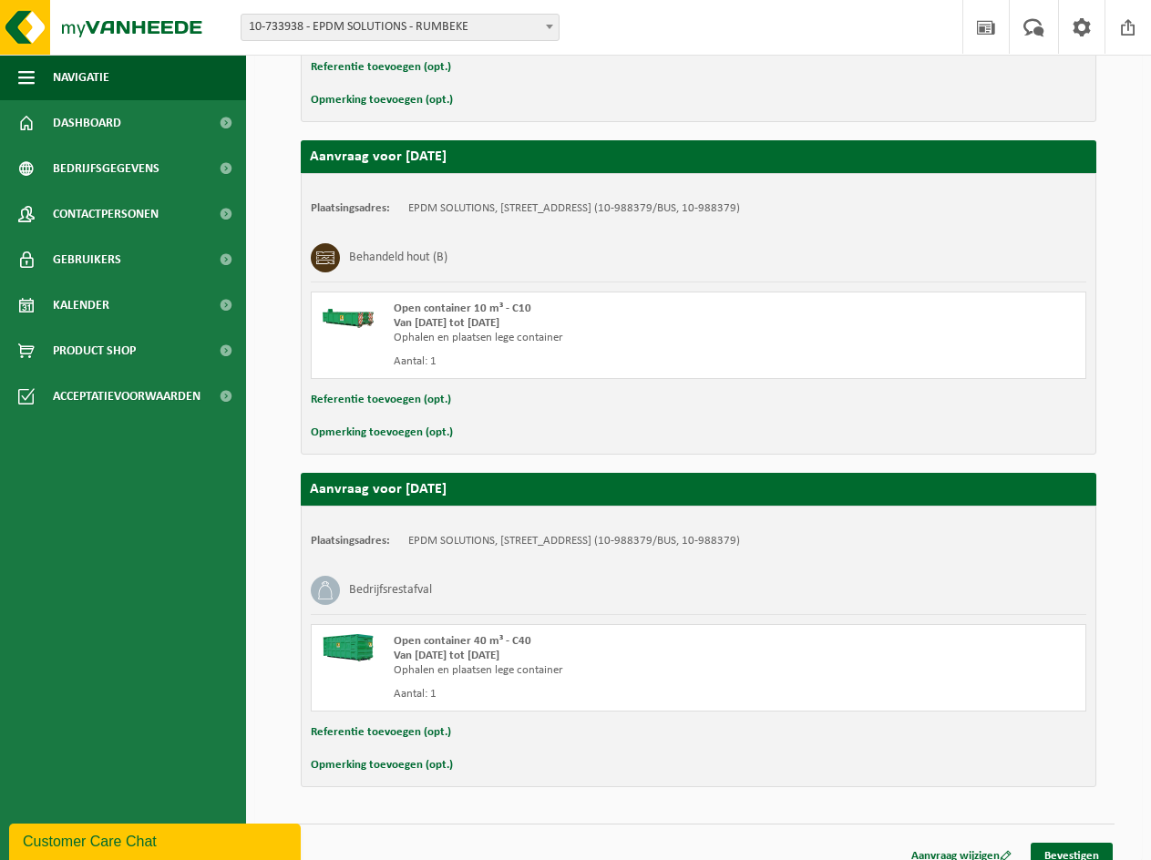
scroll to position [587, 0]
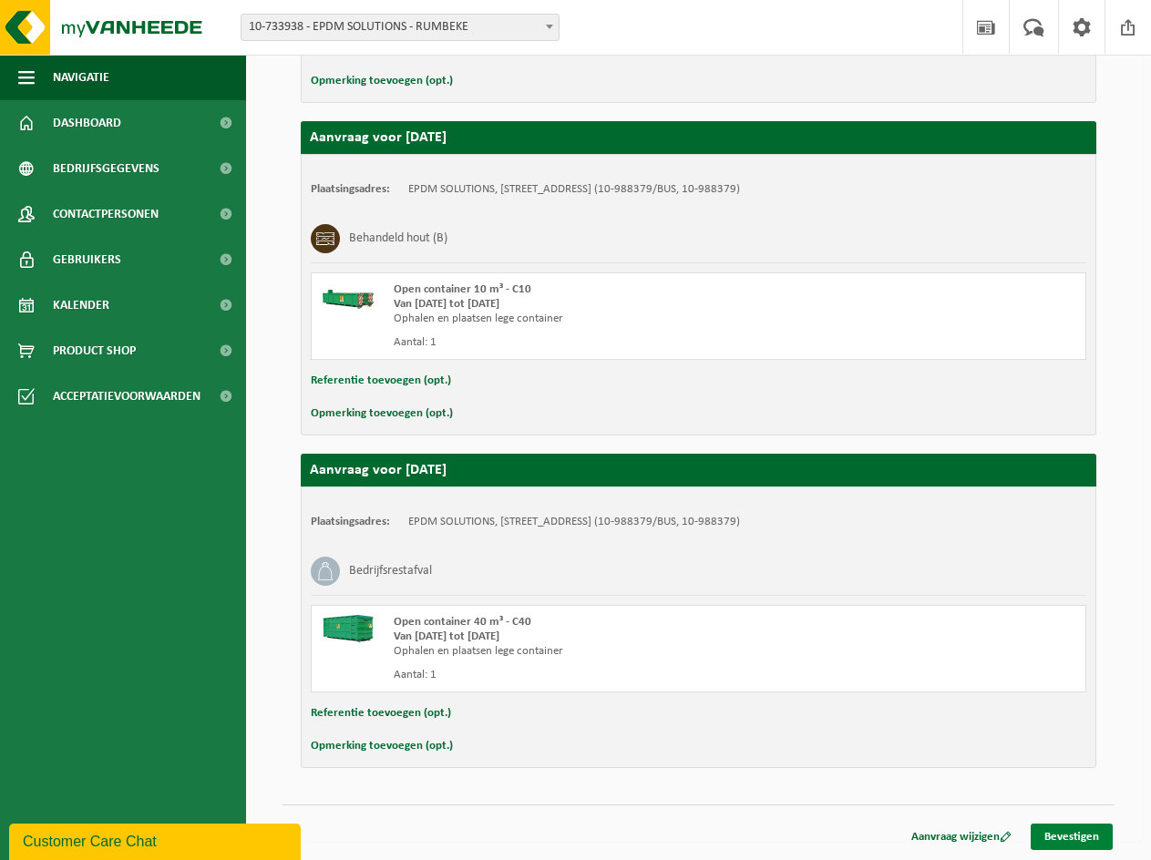
click at [1077, 834] on link "Bevestigen" at bounding box center [1072, 837] width 82 height 26
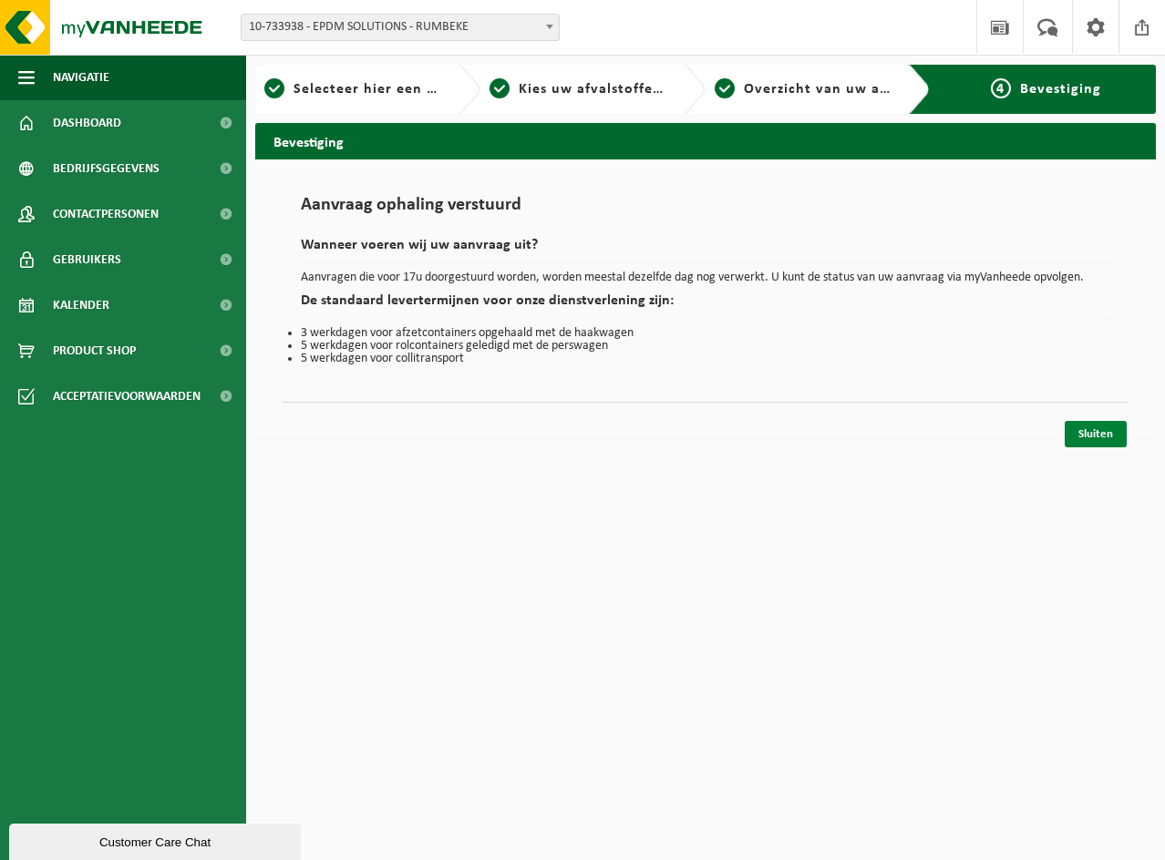
click at [1092, 423] on link "Sluiten" at bounding box center [1096, 434] width 62 height 26
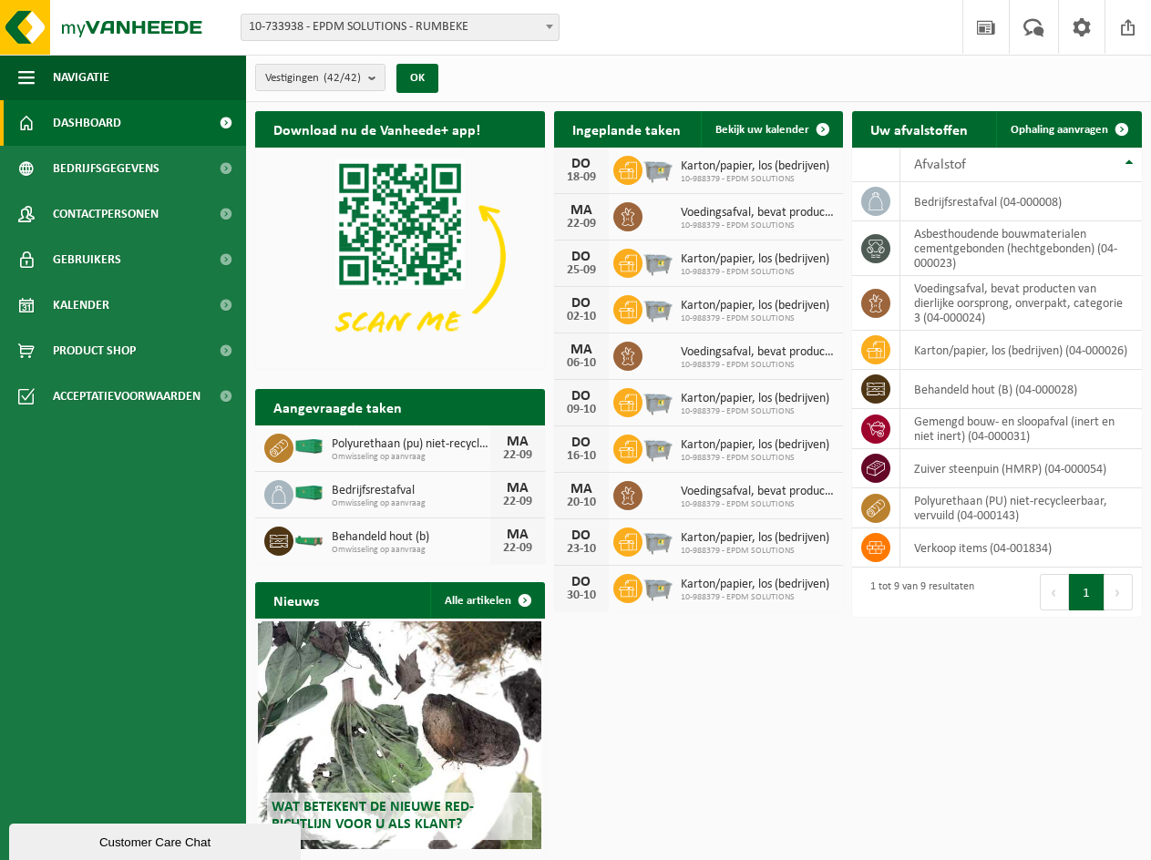
drag, startPoint x: 524, startPoint y: 536, endPoint x: 508, endPoint y: 536, distance: 16.4
click at [508, 536] on div "MA" at bounding box center [517, 535] width 36 height 15
drag, startPoint x: 527, startPoint y: 491, endPoint x: 513, endPoint y: 478, distance: 18.7
click at [510, 485] on div "MA" at bounding box center [517, 488] width 36 height 15
click at [526, 436] on div "MA" at bounding box center [517, 442] width 36 height 15
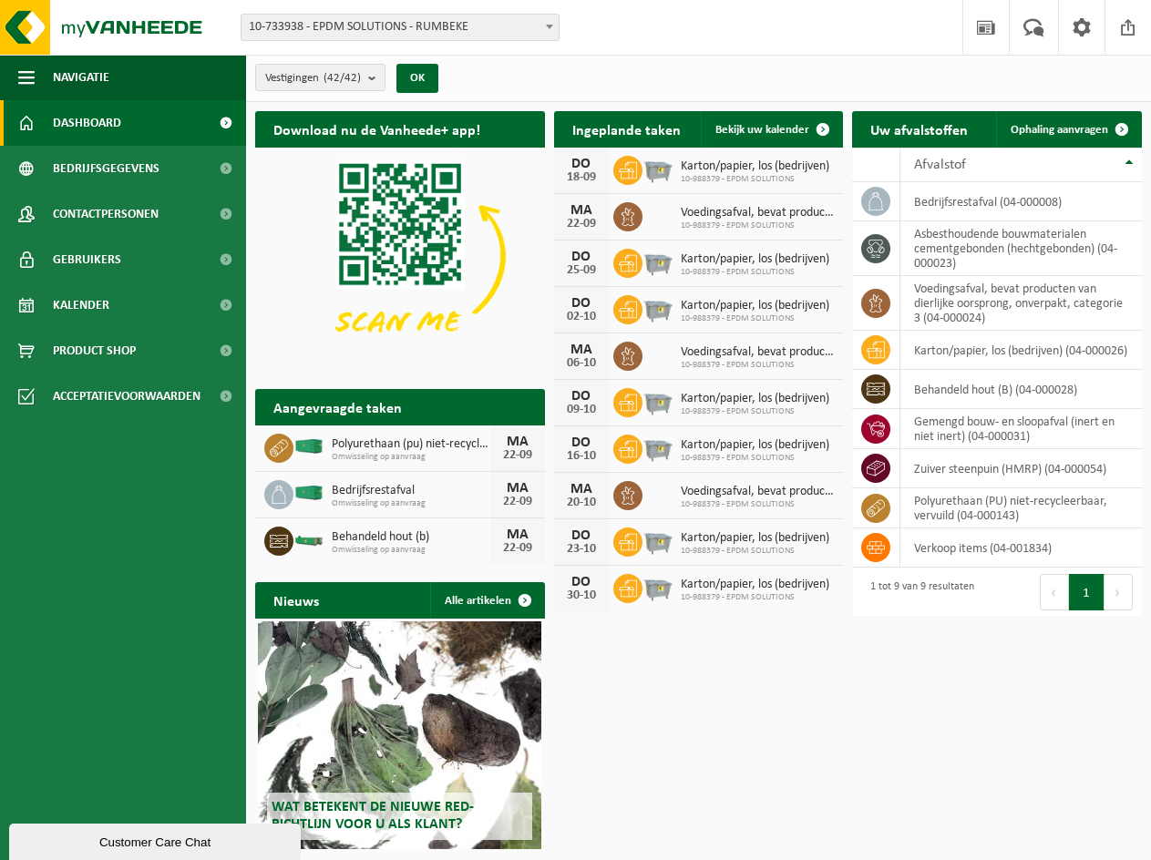
click at [531, 440] on div "MA" at bounding box center [517, 442] width 36 height 15
click at [510, 442] on div "MA" at bounding box center [517, 442] width 36 height 15
drag, startPoint x: 532, startPoint y: 490, endPoint x: 509, endPoint y: 489, distance: 22.8
click at [509, 489] on div "MA" at bounding box center [517, 488] width 36 height 15
drag, startPoint x: 529, startPoint y: 531, endPoint x: 508, endPoint y: 533, distance: 21.0
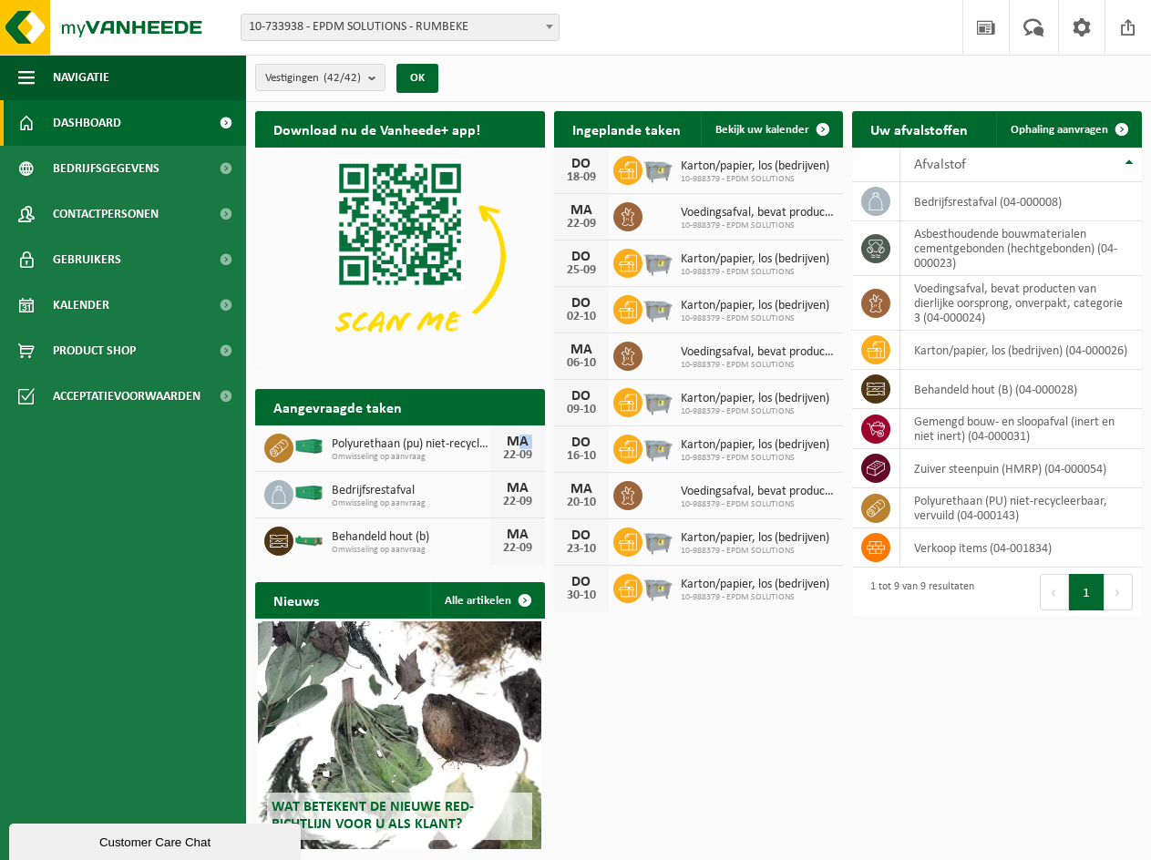
click at [508, 533] on div "MA" at bounding box center [517, 535] width 36 height 15
click at [635, 626] on div "Download nu de Vanheede+ app! Verberg Ingeplande taken Bekijk uw kalender DO 18…" at bounding box center [699, 521] width 896 height 838
click at [123, 30] on img at bounding box center [109, 27] width 219 height 55
